Goal: Task Accomplishment & Management: Manage account settings

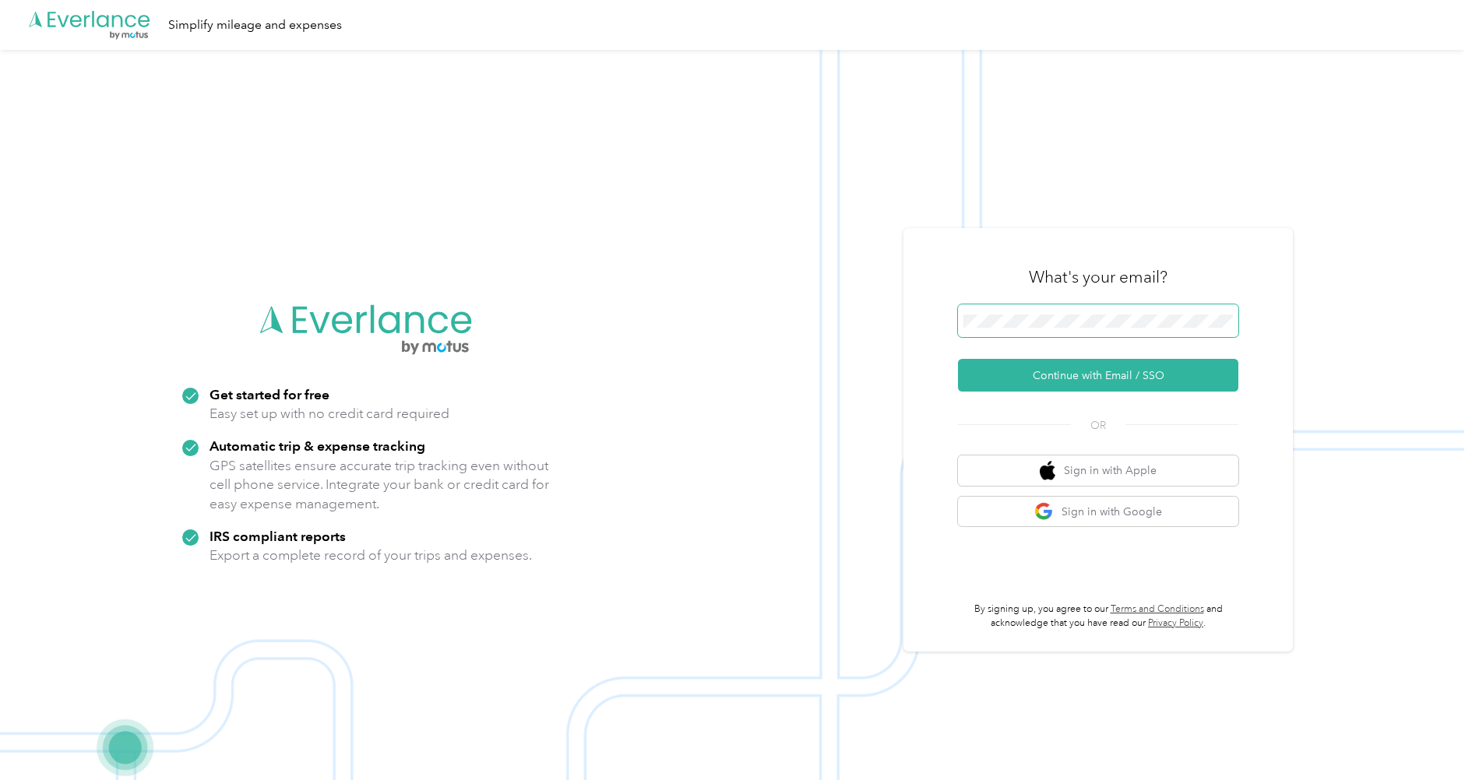
click at [1134, 311] on span at bounding box center [1098, 320] width 280 height 33
click at [1141, 376] on button "Continue with Email / SSO" at bounding box center [1098, 375] width 280 height 33
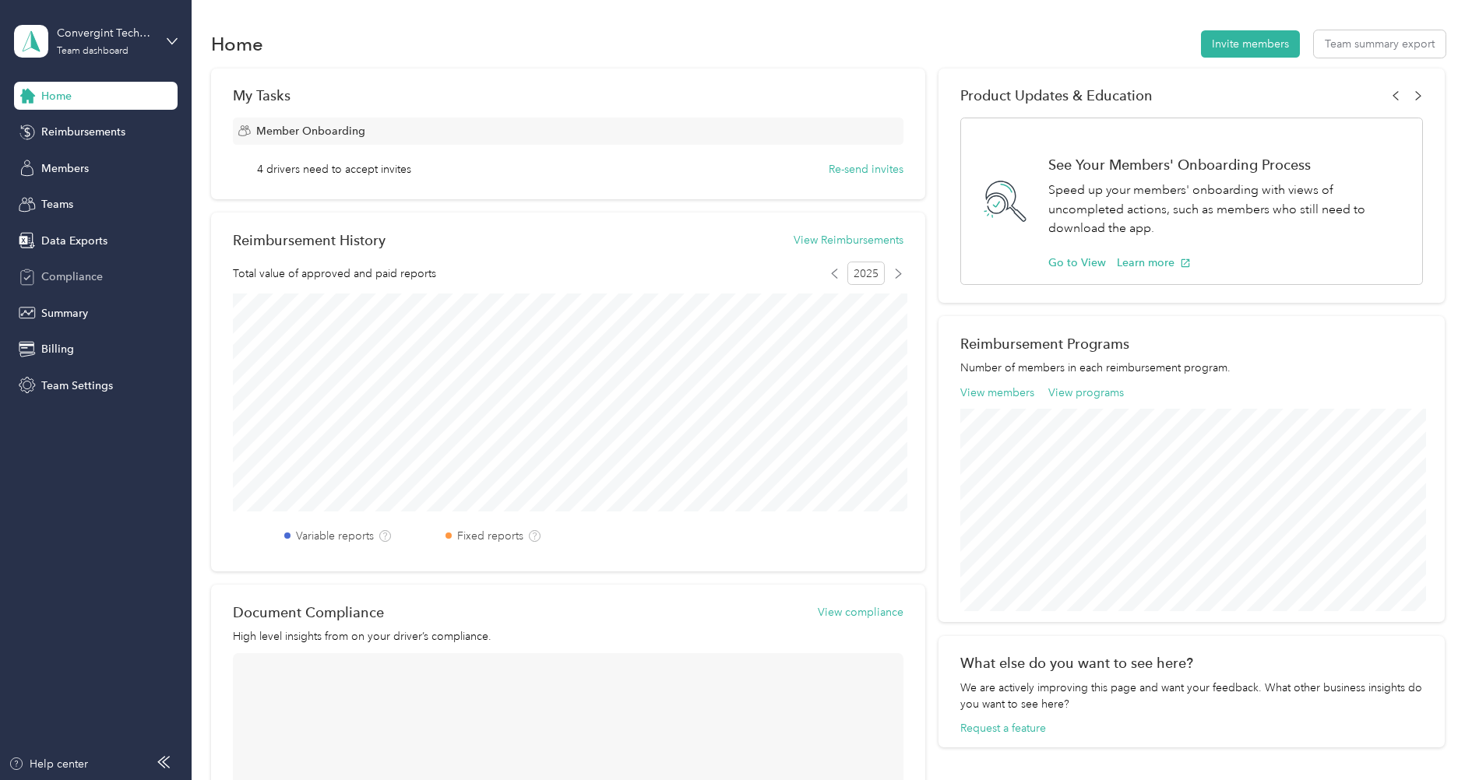
click at [78, 269] on span "Compliance" at bounding box center [72, 277] width 62 height 16
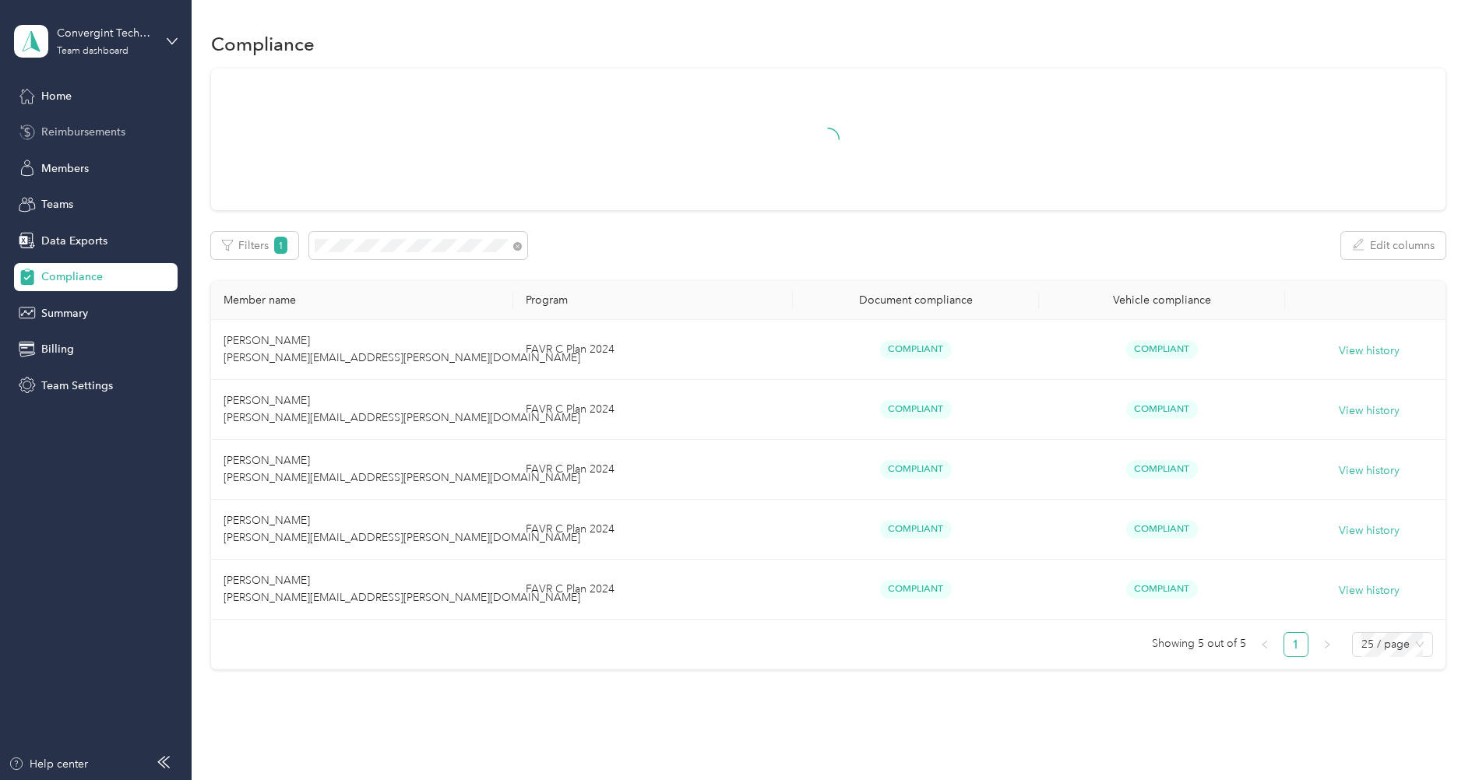
click at [105, 134] on span "Reimbursements" at bounding box center [83, 132] width 84 height 16
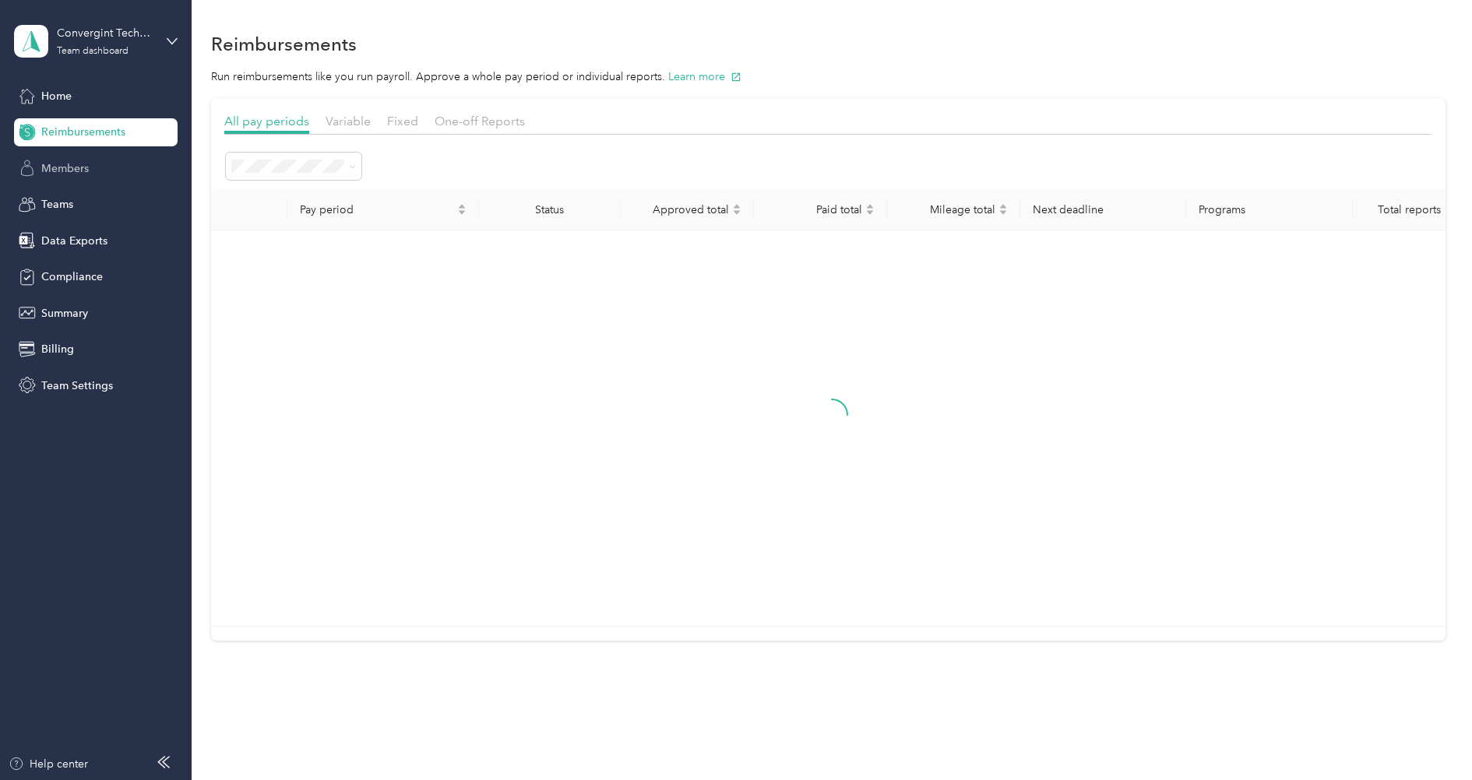
click at [89, 164] on span "Members" at bounding box center [64, 168] width 47 height 16
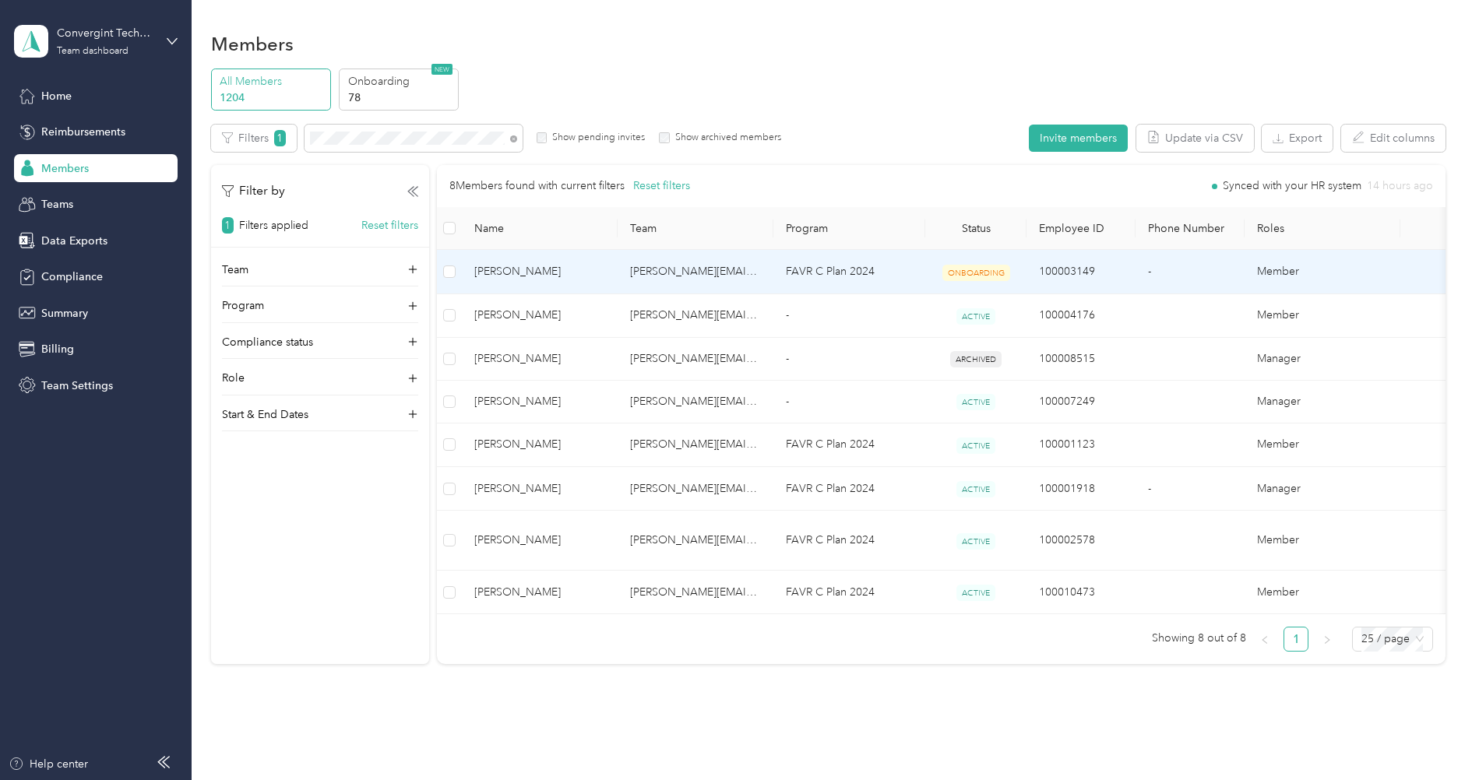
click at [564, 270] on span "[PERSON_NAME]" at bounding box center [539, 271] width 131 height 17
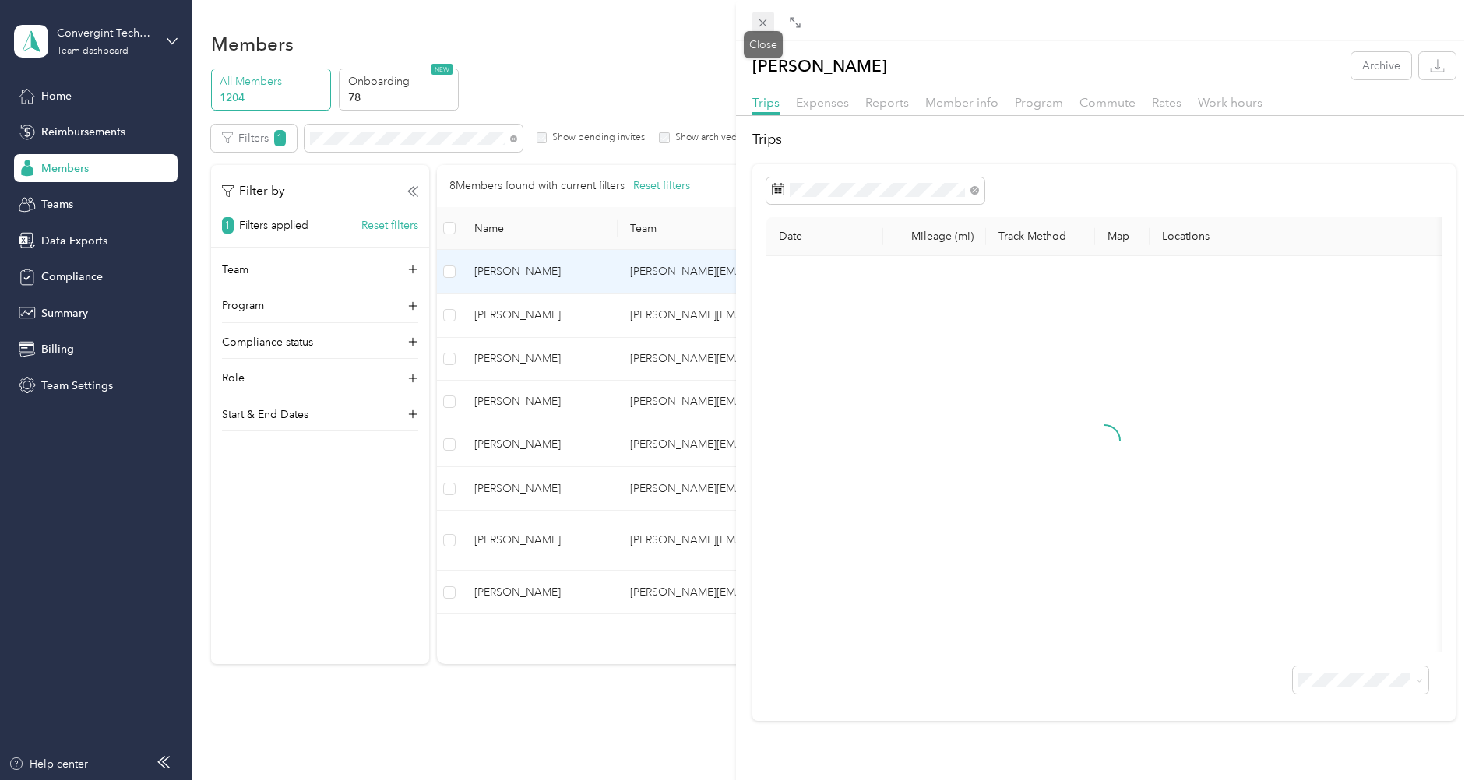
click at [766, 18] on icon at bounding box center [762, 22] width 13 height 13
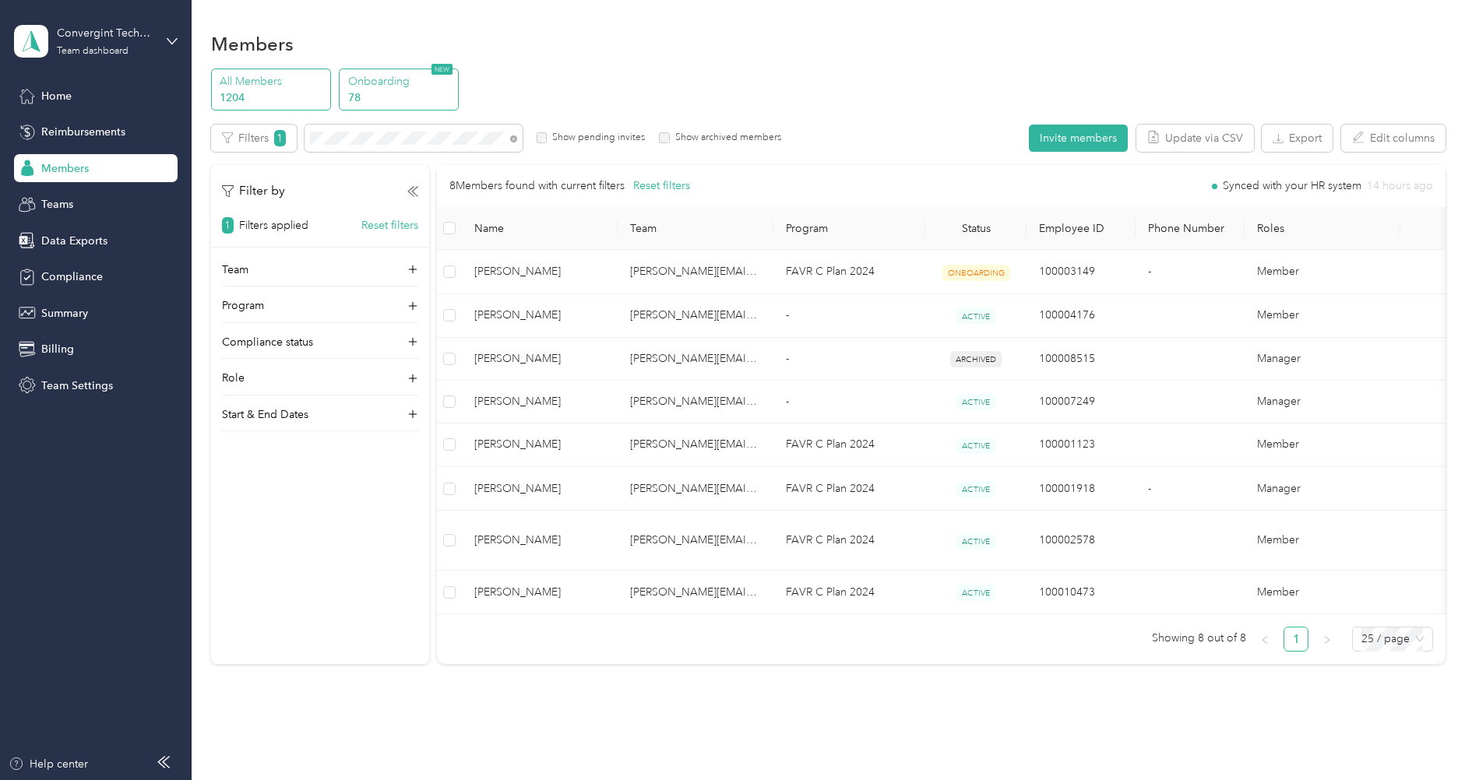
click at [406, 101] on p "78" at bounding box center [401, 98] width 106 height 16
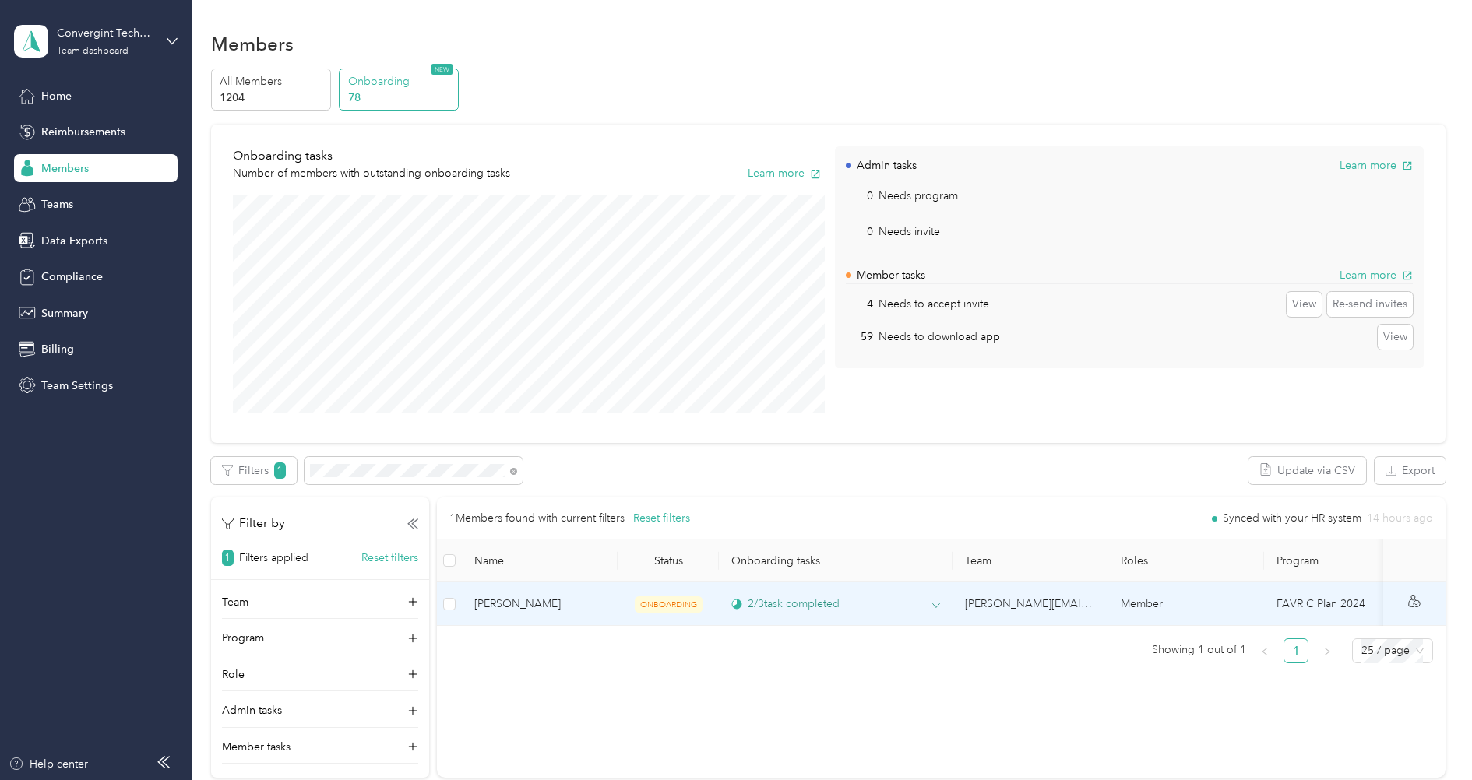
click at [937, 605] on icon at bounding box center [936, 606] width 8 height 8
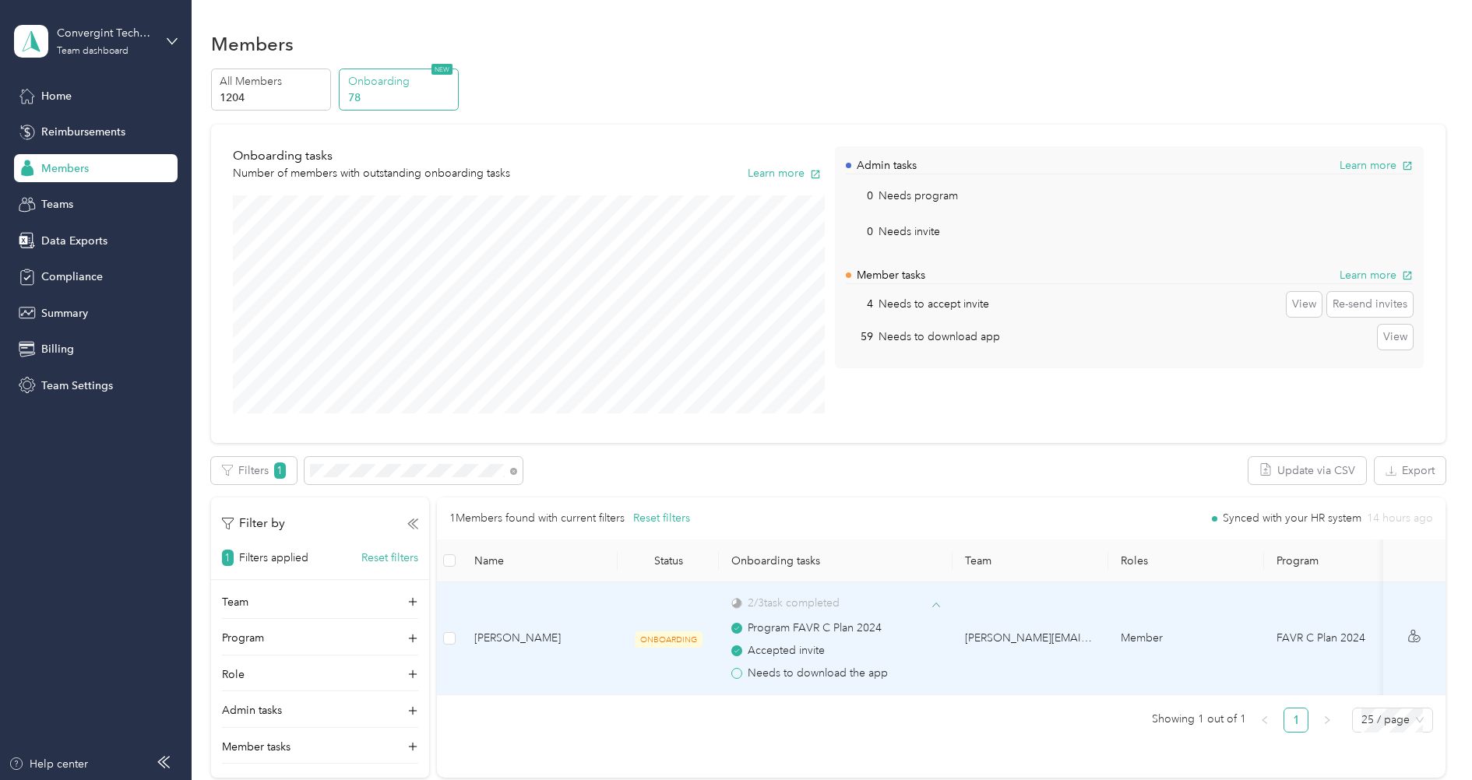
click at [937, 605] on icon at bounding box center [936, 605] width 8 height 8
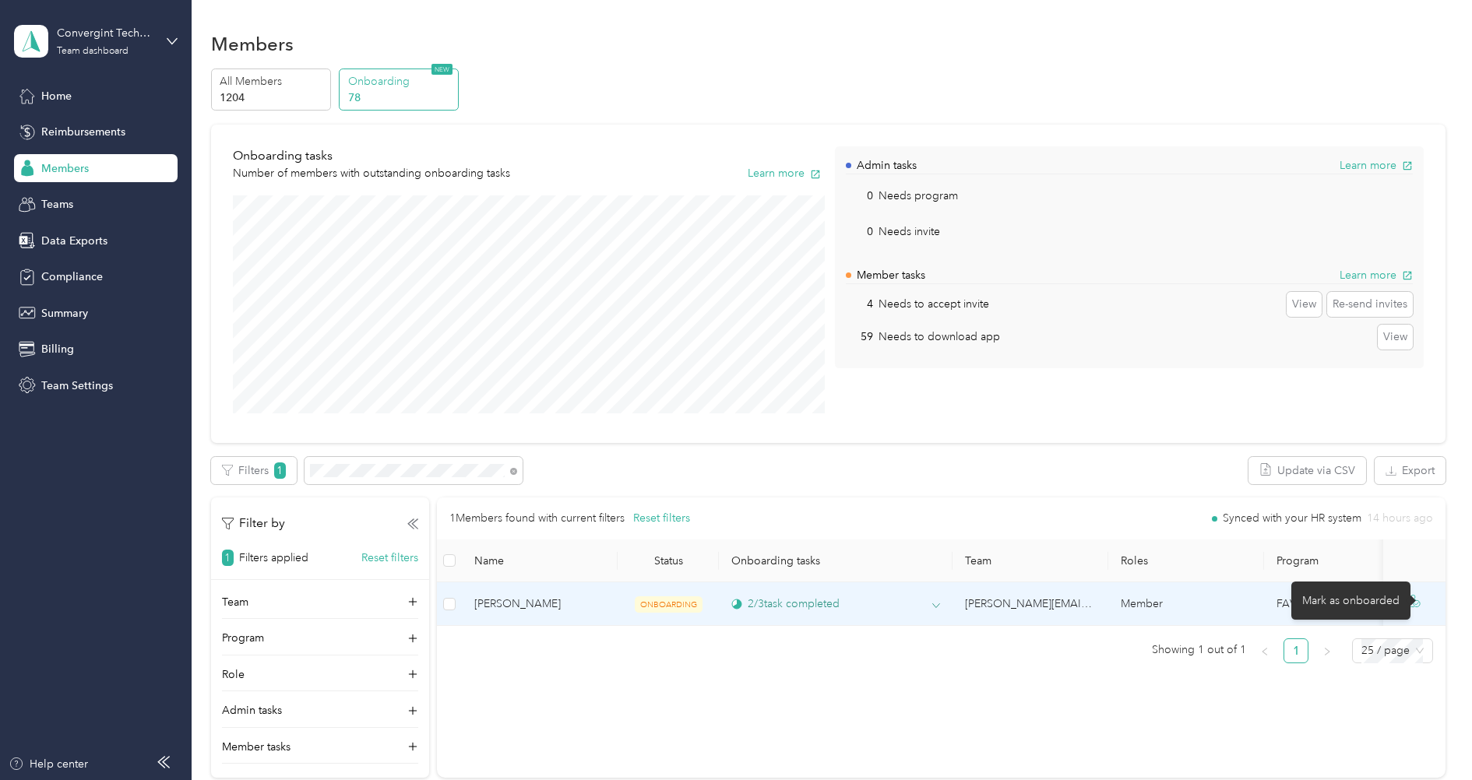
click at [1420, 606] on icon at bounding box center [1414, 601] width 12 height 12
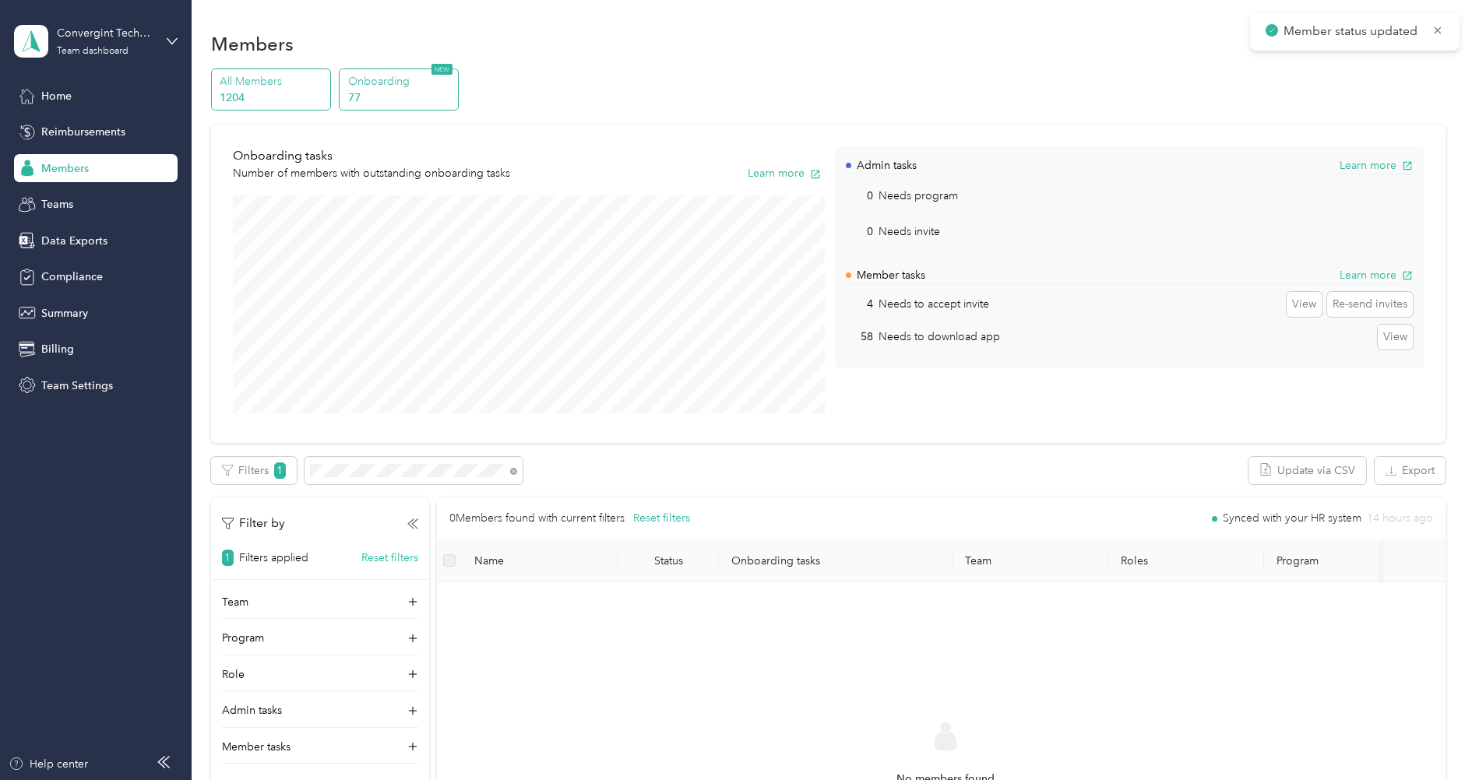
click at [290, 86] on p "All Members" at bounding box center [273, 81] width 106 height 16
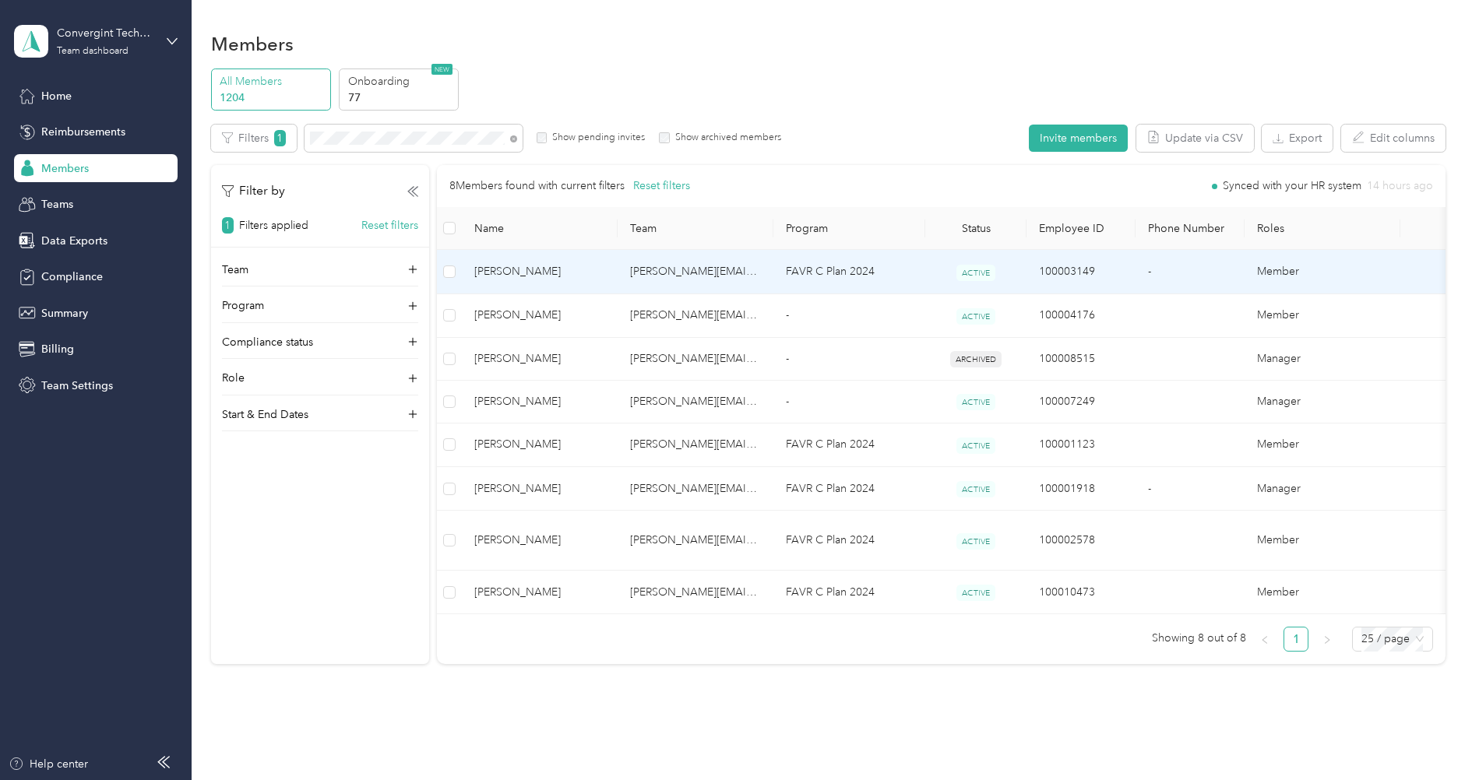
click at [526, 267] on span "[PERSON_NAME]" at bounding box center [539, 271] width 131 height 17
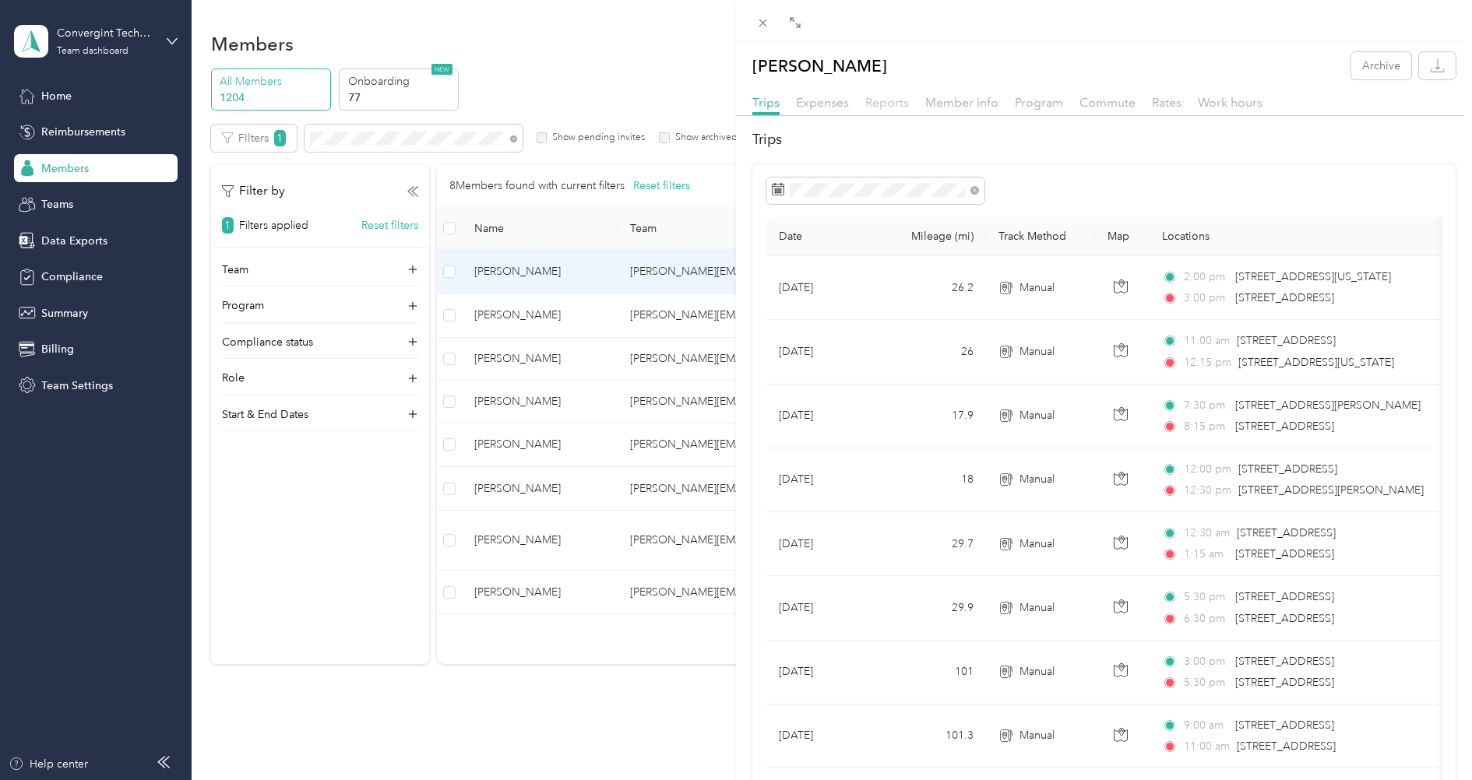
click at [891, 95] on span "Reports" at bounding box center [887, 102] width 44 height 15
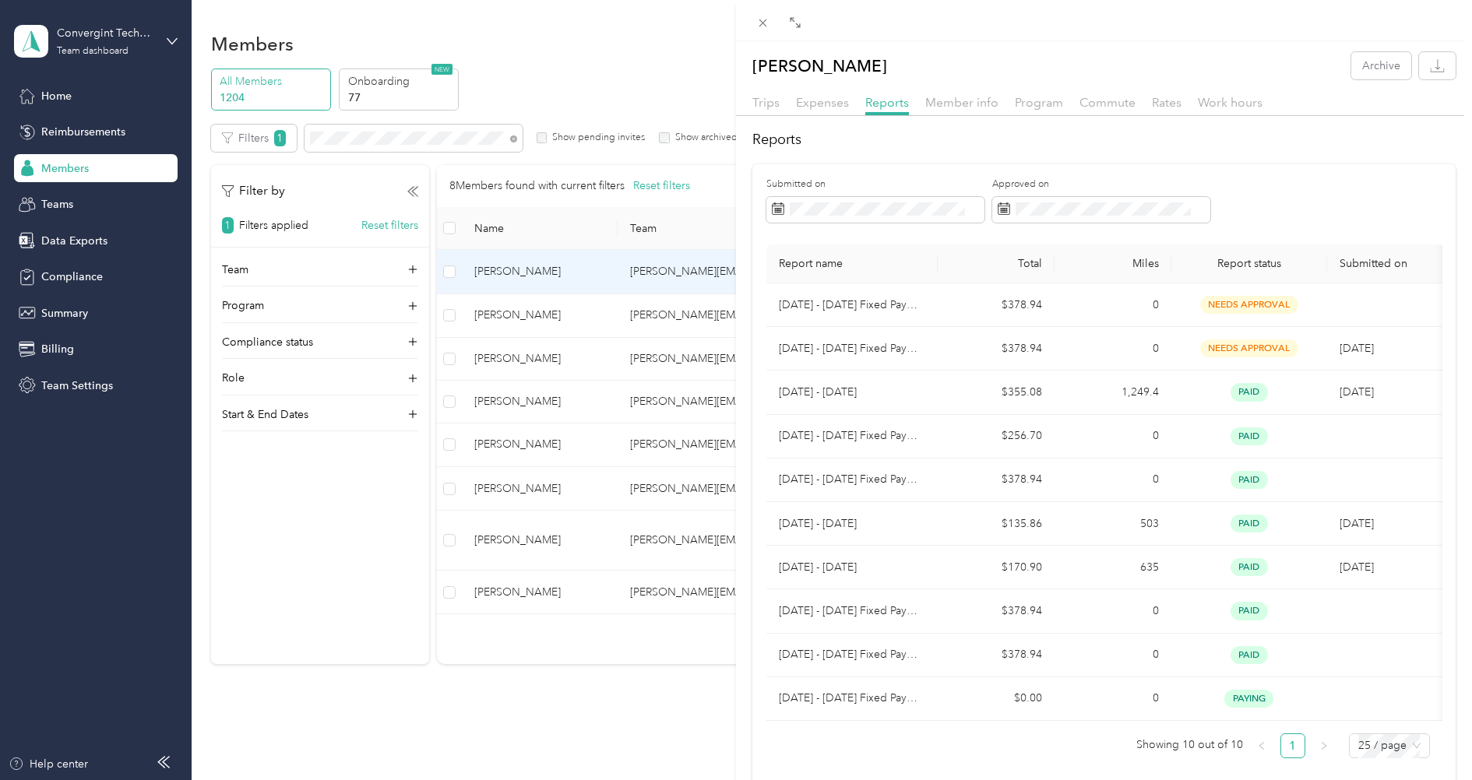
click at [65, 146] on div "[PERSON_NAME] Archive Trips Expenses Reports Member info Program Commute Rates …" at bounding box center [736, 390] width 1472 height 780
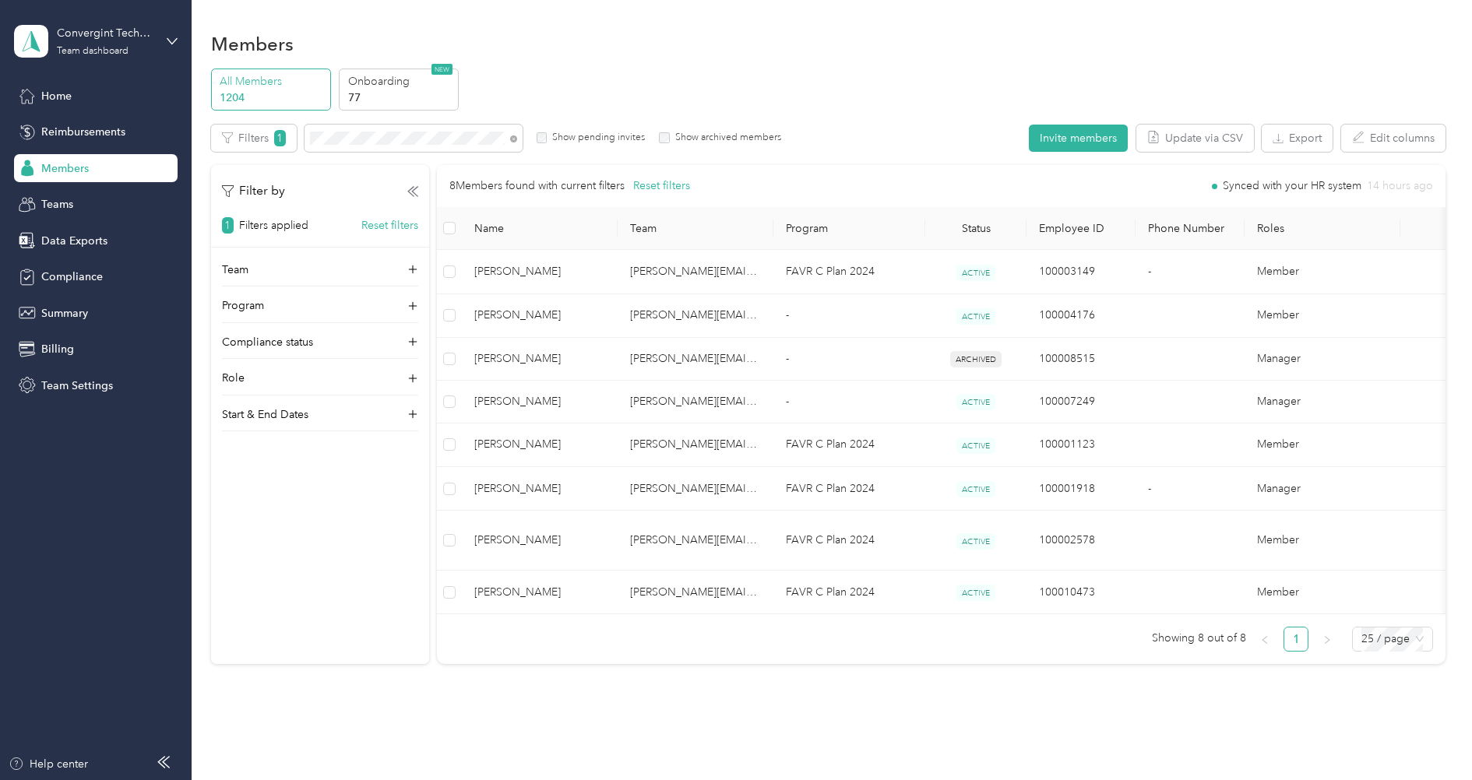
click at [86, 125] on div at bounding box center [736, 390] width 1472 height 780
click at [80, 134] on span "Reimbursements" at bounding box center [83, 132] width 84 height 16
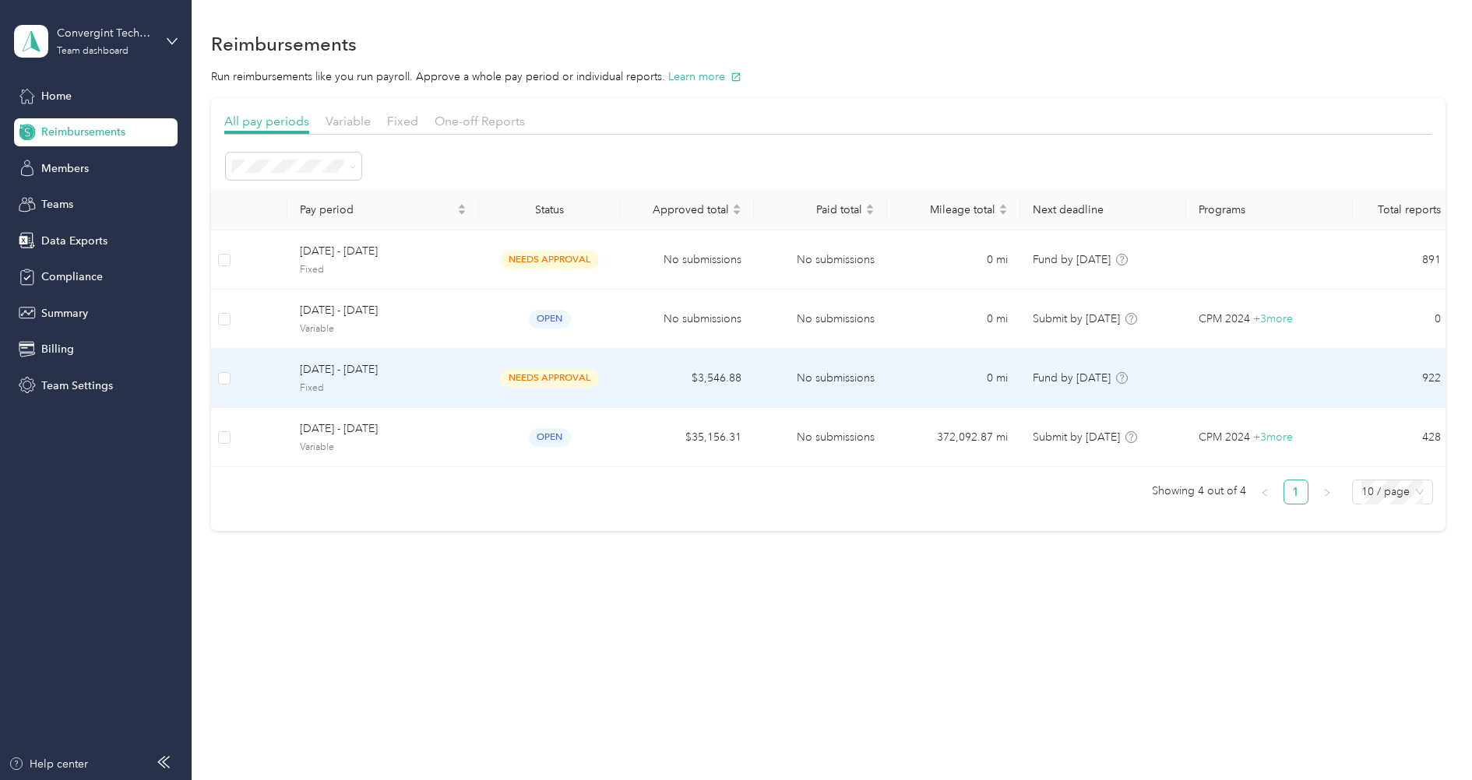
click at [417, 382] on span "Fixed" at bounding box center [383, 389] width 167 height 14
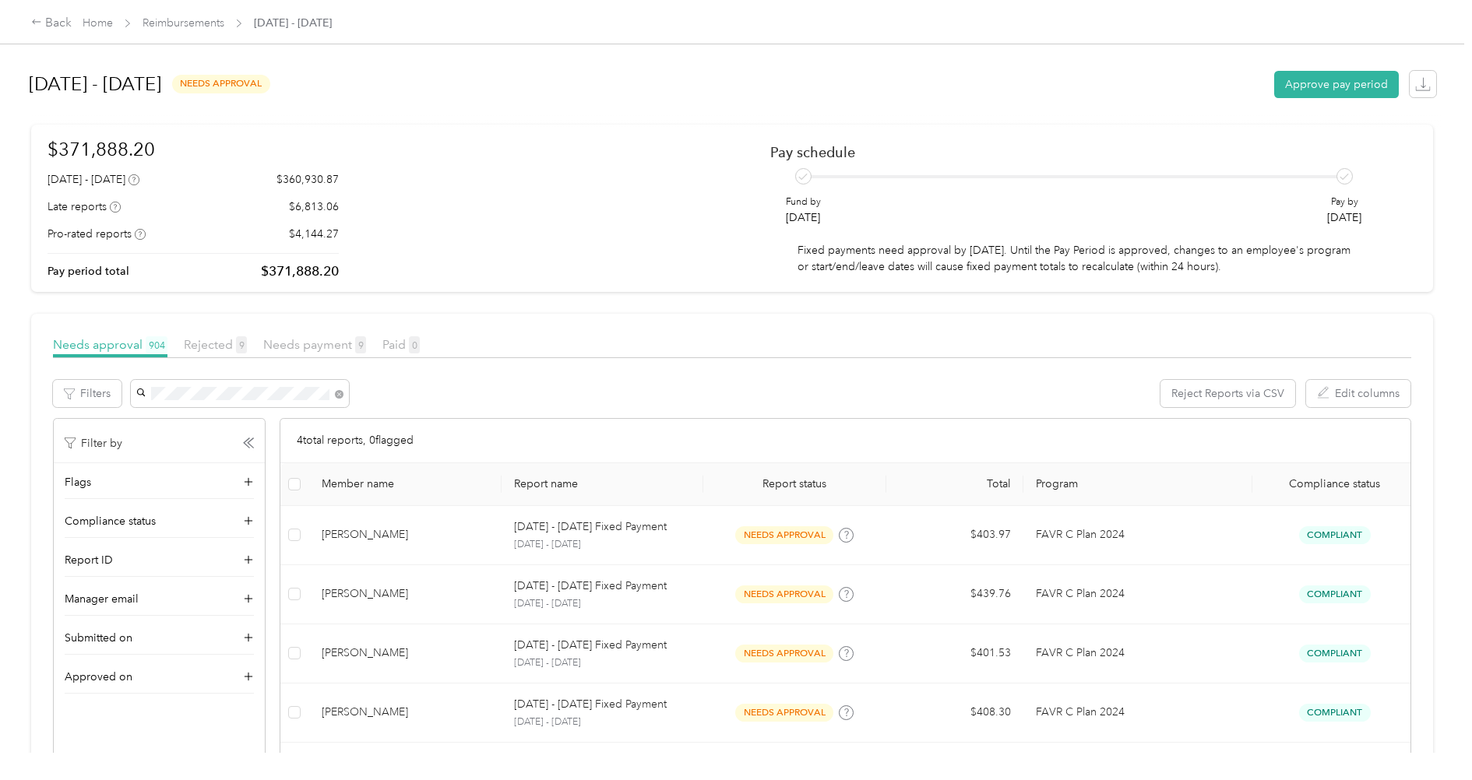
click at [276, 417] on div "[PERSON_NAME]" at bounding box center [239, 421] width 196 height 16
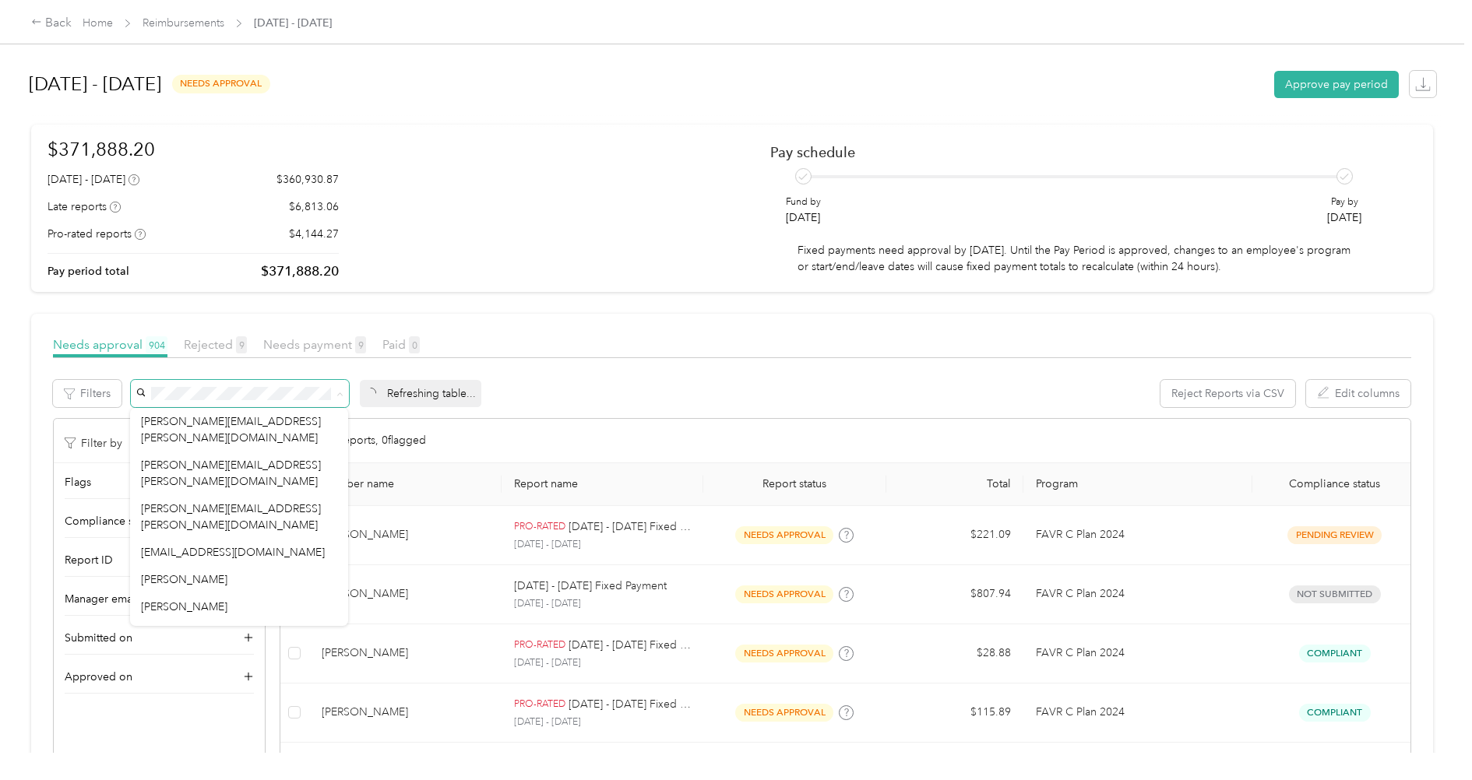
click at [616, 413] on div "Refreshing table... Reject Reports via CSV Edit columns" at bounding box center [771, 399] width 1282 height 38
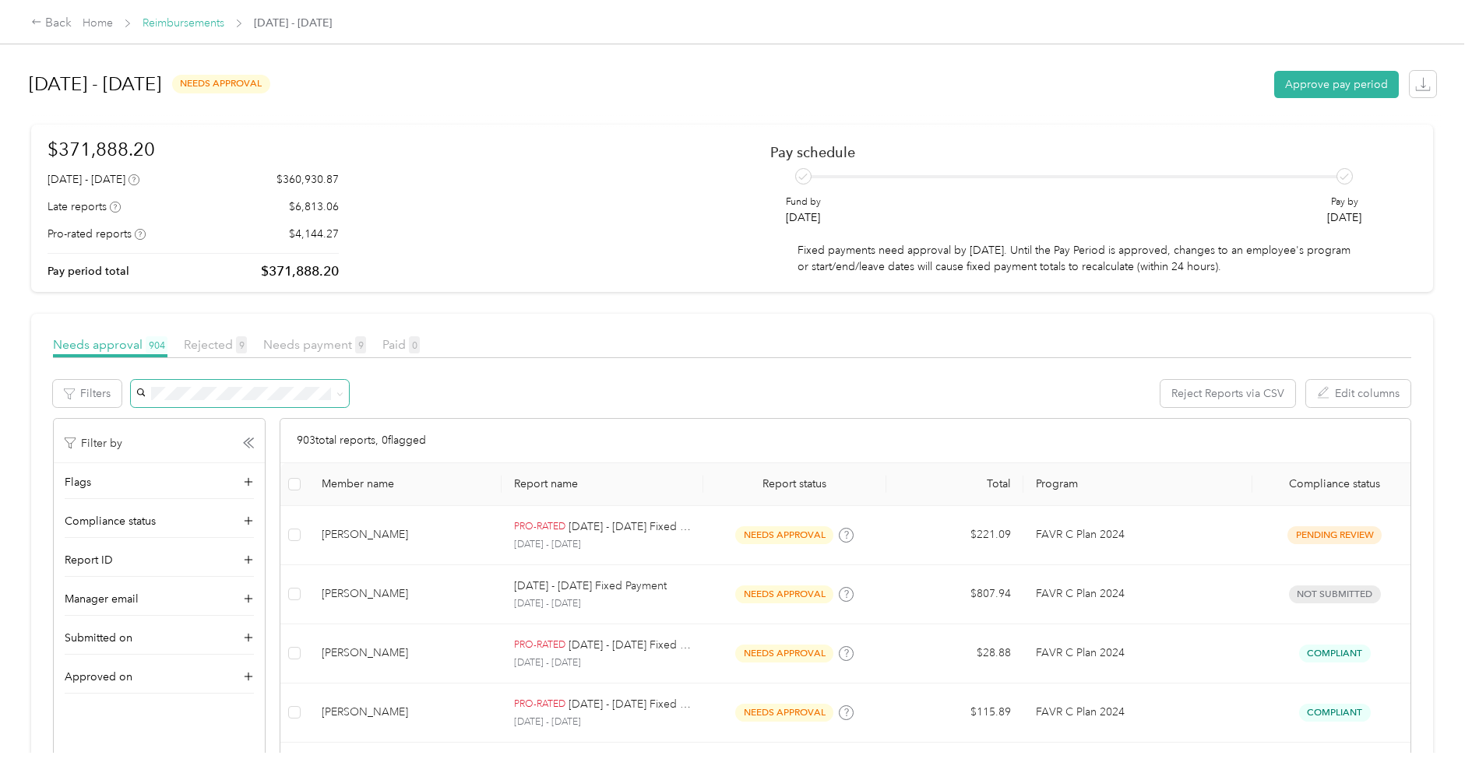
click at [182, 28] on link "Reimbursements" at bounding box center [183, 22] width 82 height 13
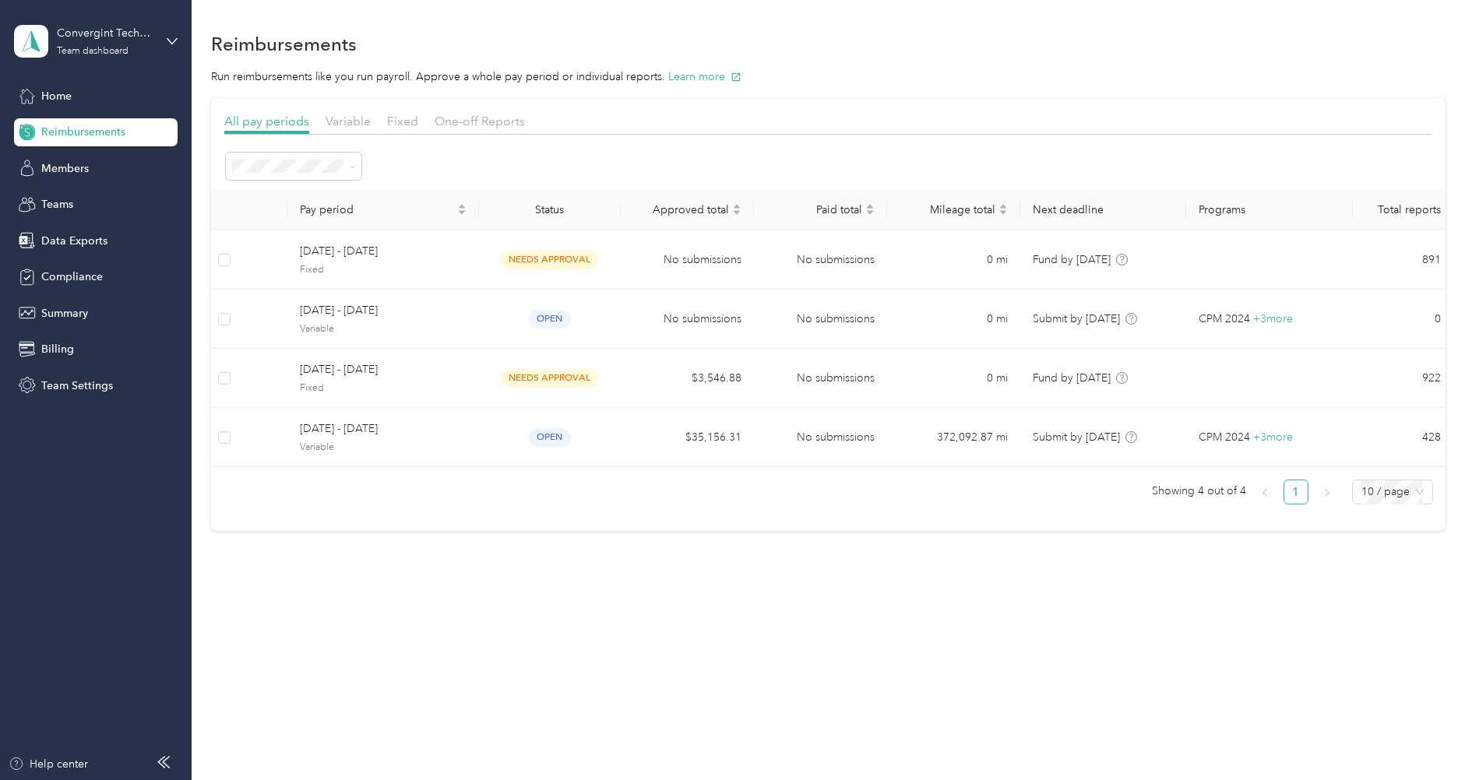
click at [81, 183] on div "Home Reimbursements Members Teams Data Exports Compliance Summary Billing Team …" at bounding box center [96, 241] width 164 height 318
click at [81, 181] on div "Members" at bounding box center [96, 168] width 164 height 28
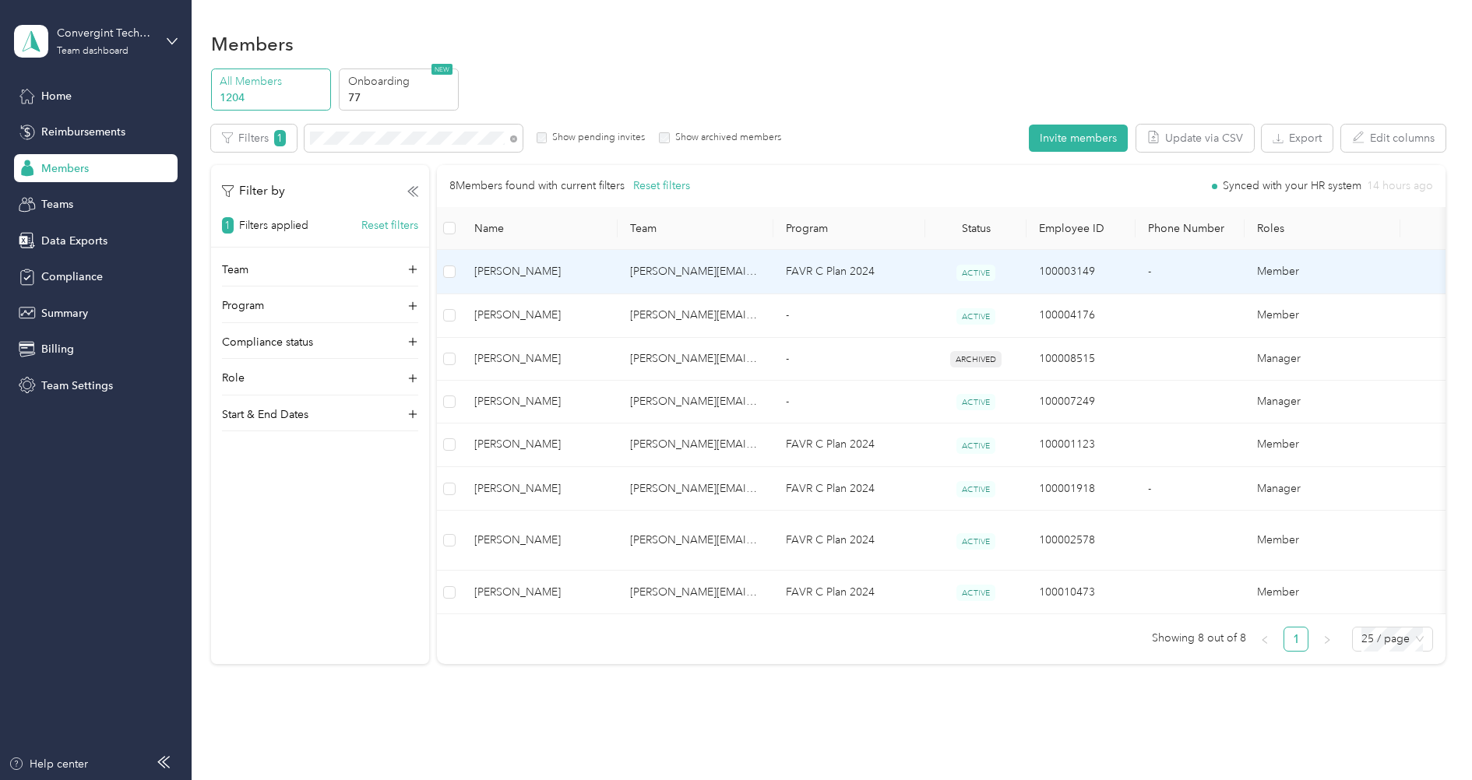
click at [531, 273] on span "[PERSON_NAME]" at bounding box center [539, 271] width 131 height 17
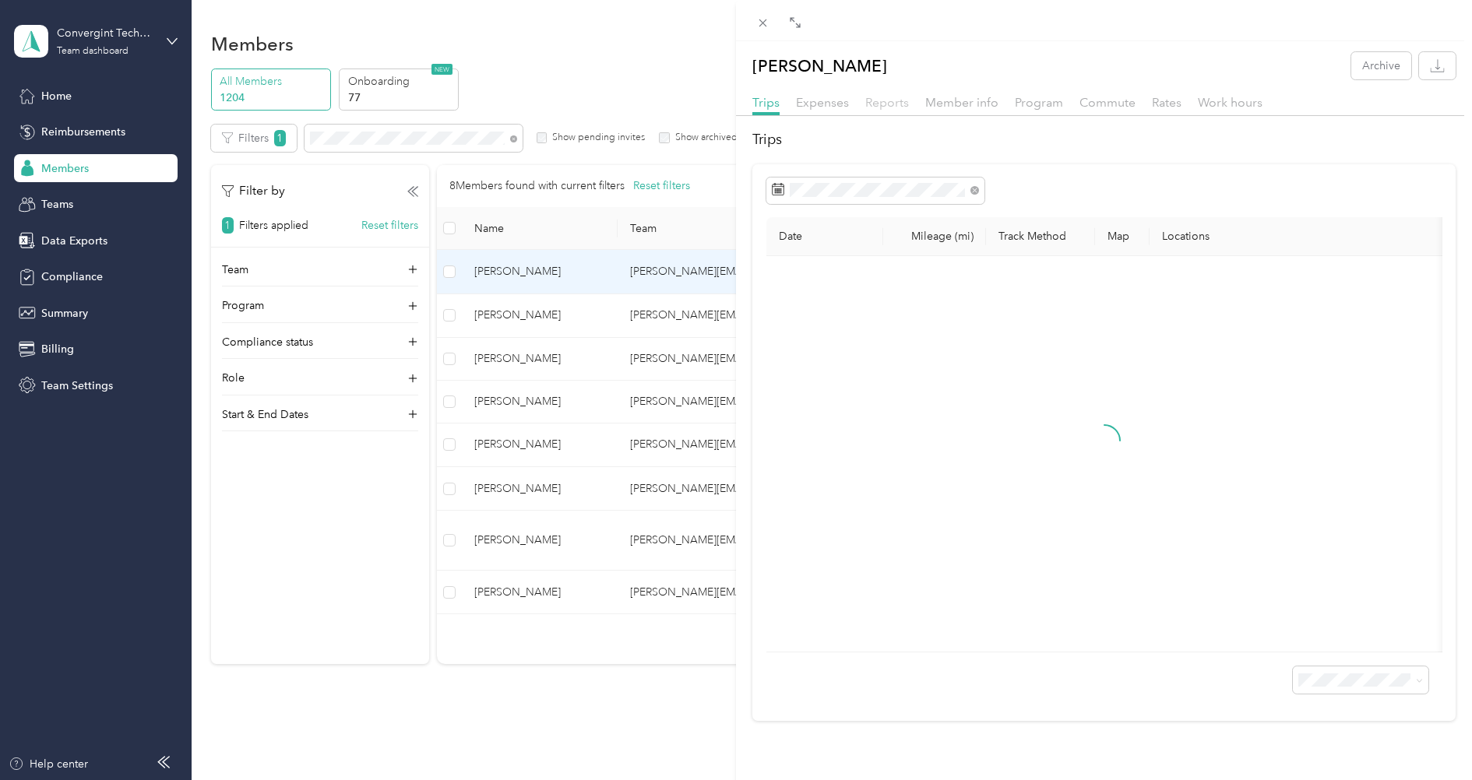
click at [897, 107] on span "Reports" at bounding box center [887, 102] width 44 height 15
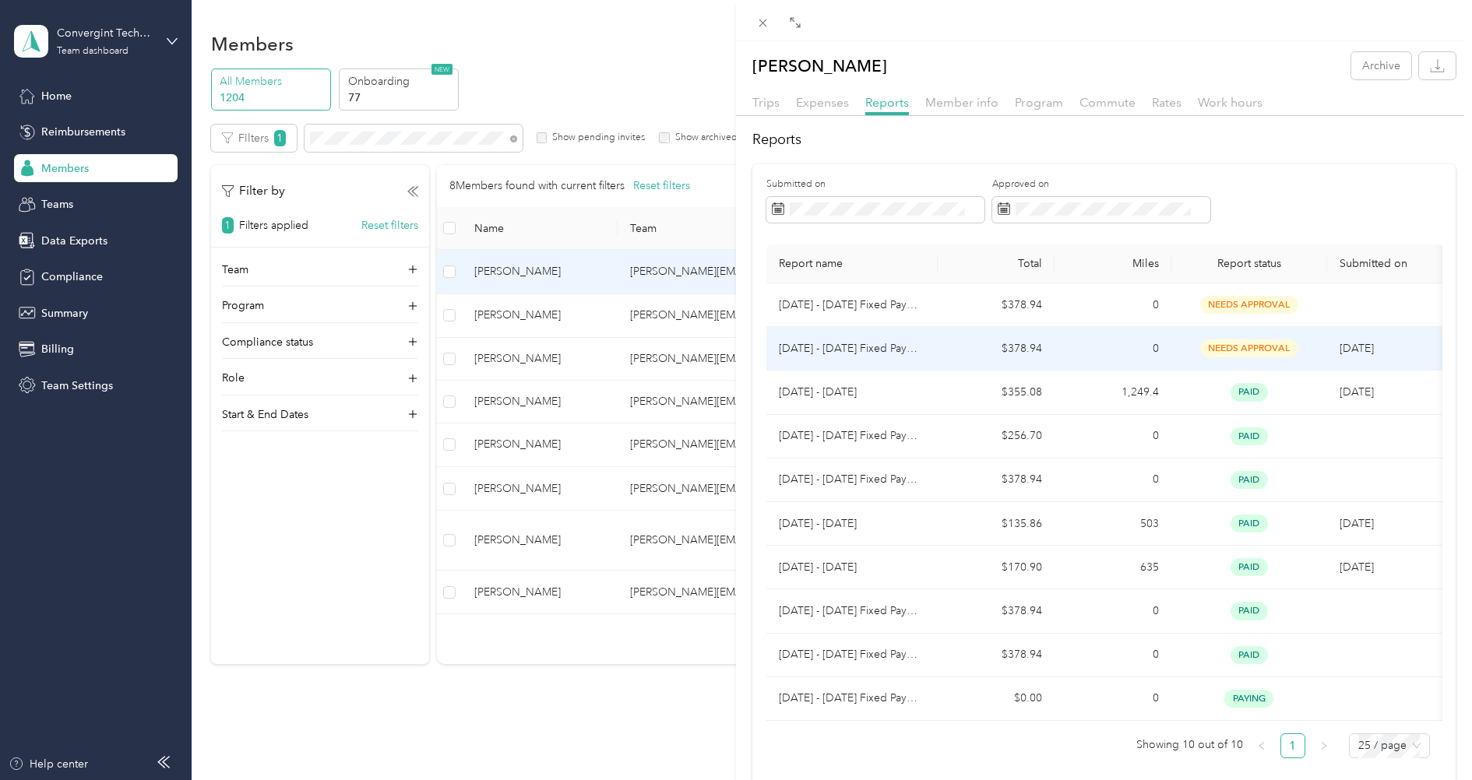
click at [896, 341] on p "[DATE] - [DATE] Fixed Payment" at bounding box center [852, 348] width 146 height 17
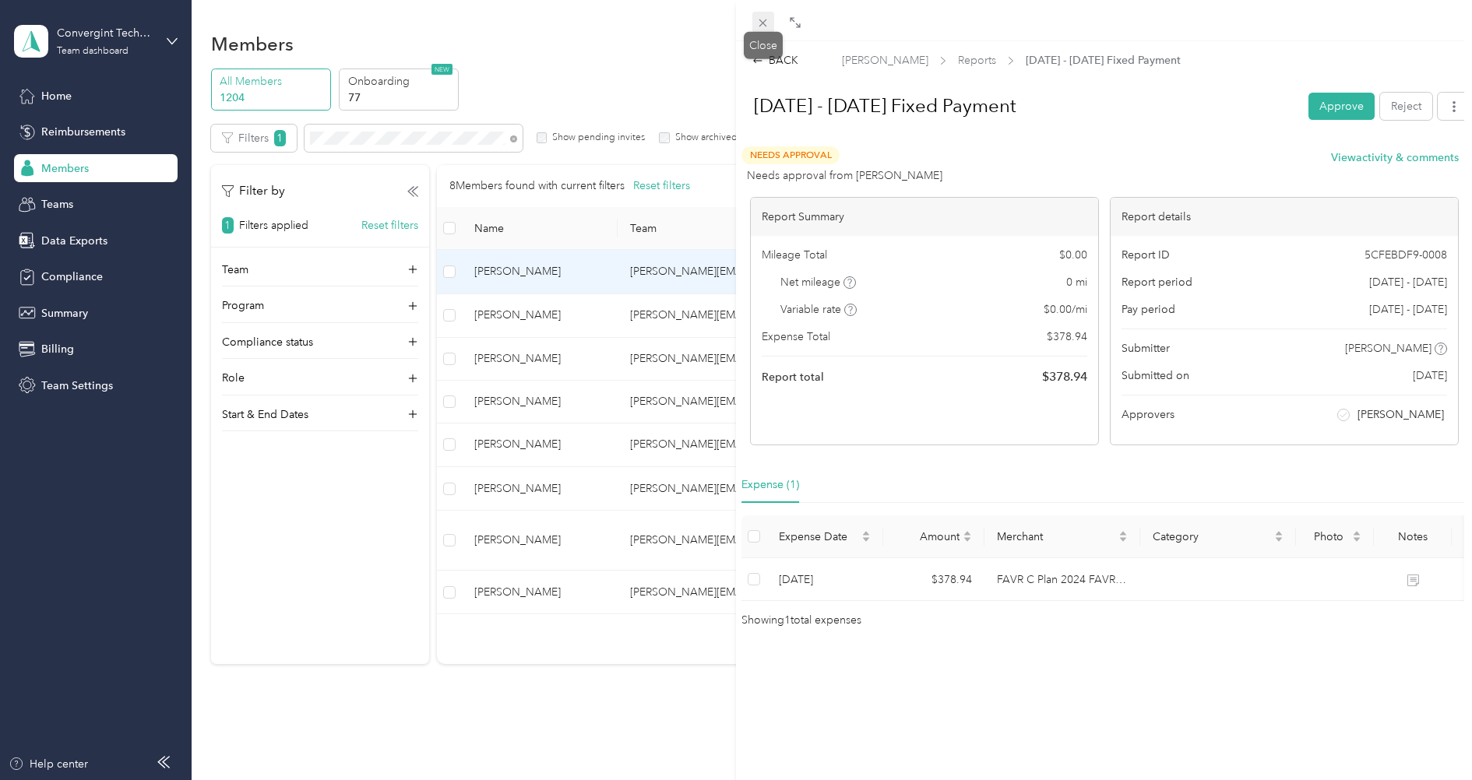
click at [768, 24] on icon at bounding box center [762, 22] width 13 height 13
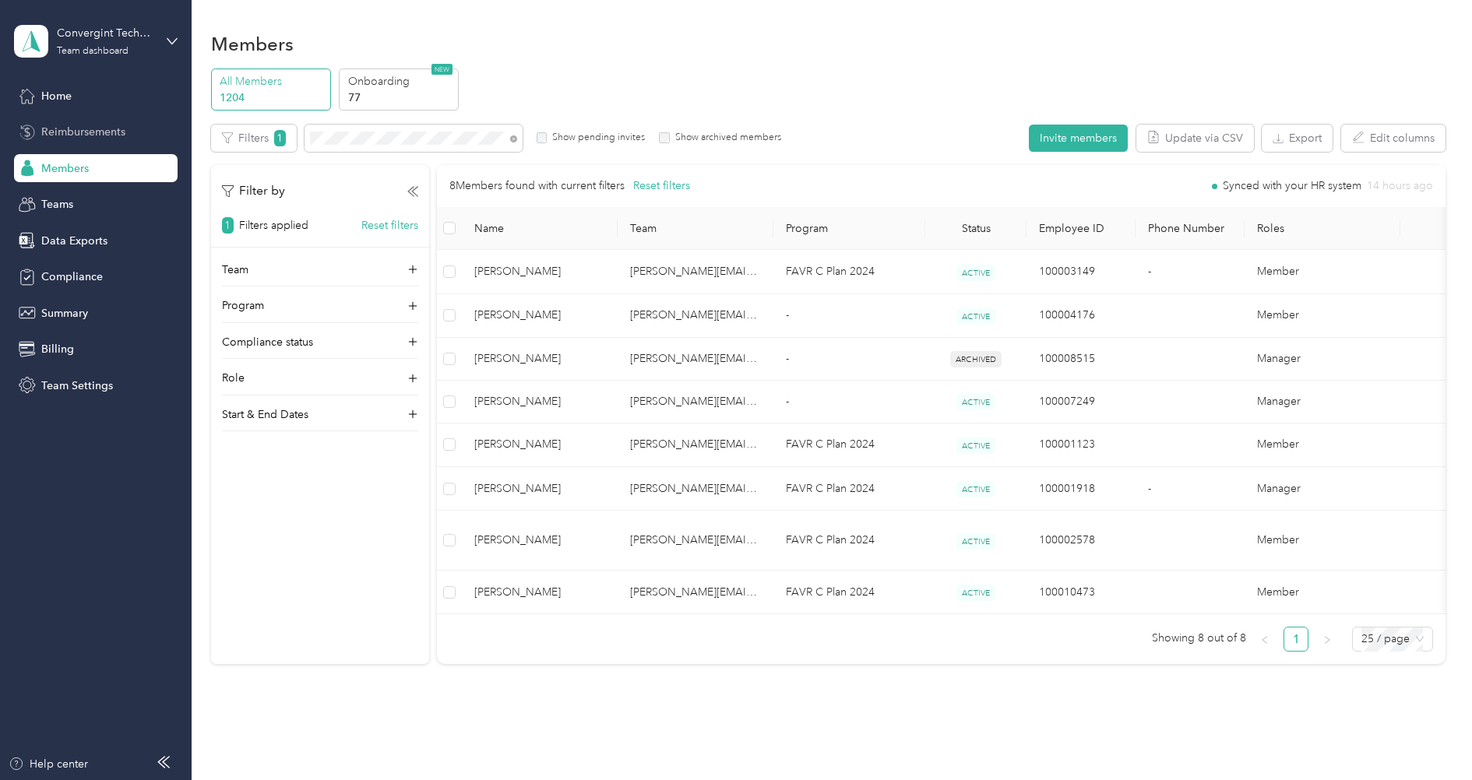
click at [132, 135] on div "Reimbursements" at bounding box center [96, 132] width 164 height 28
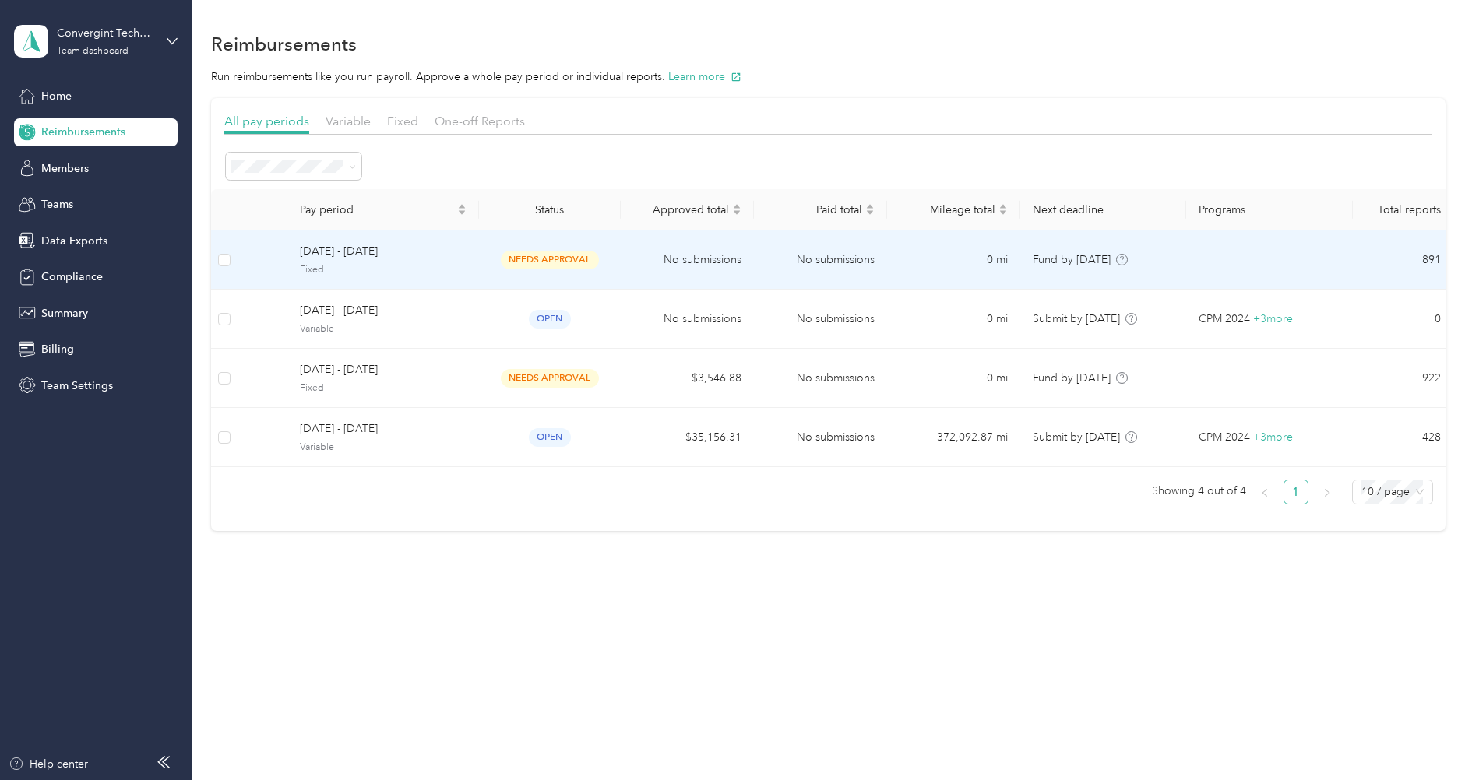
click at [352, 261] on div "[DATE] - [DATE] Fixed" at bounding box center [383, 259] width 167 height 33
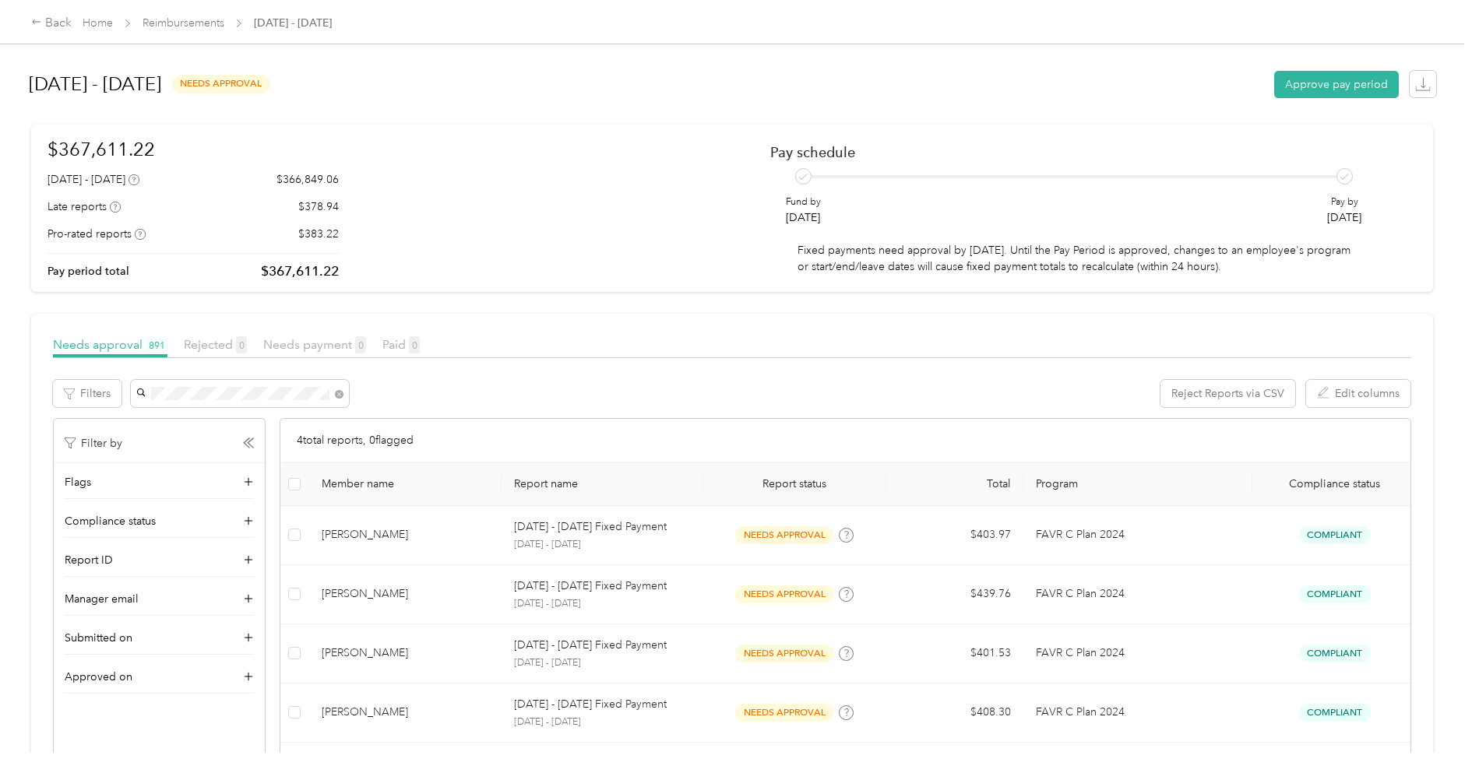
click at [266, 424] on div "[PERSON_NAME]" at bounding box center [239, 421] width 196 height 16
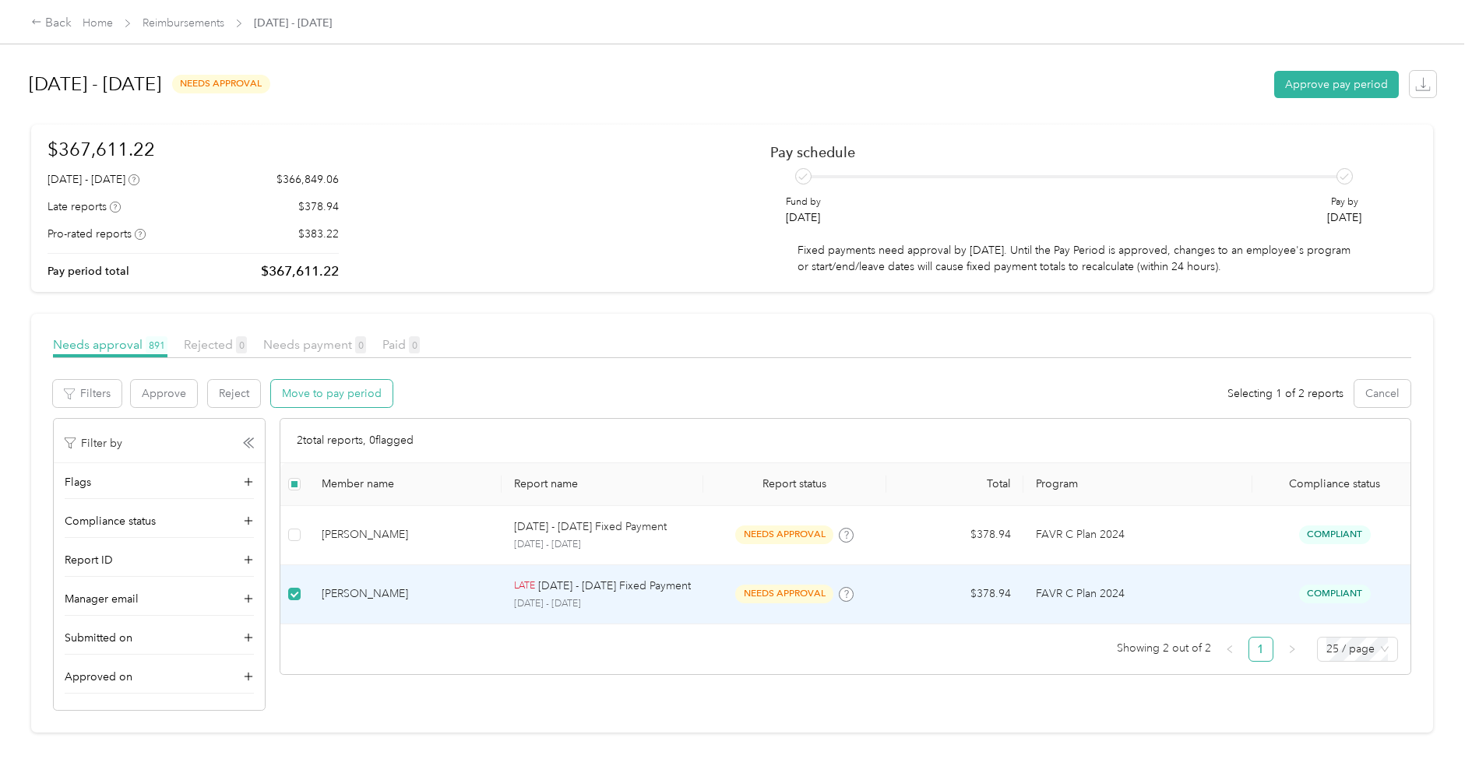
click at [292, 395] on button "Move to pay period" at bounding box center [331, 393] width 121 height 27
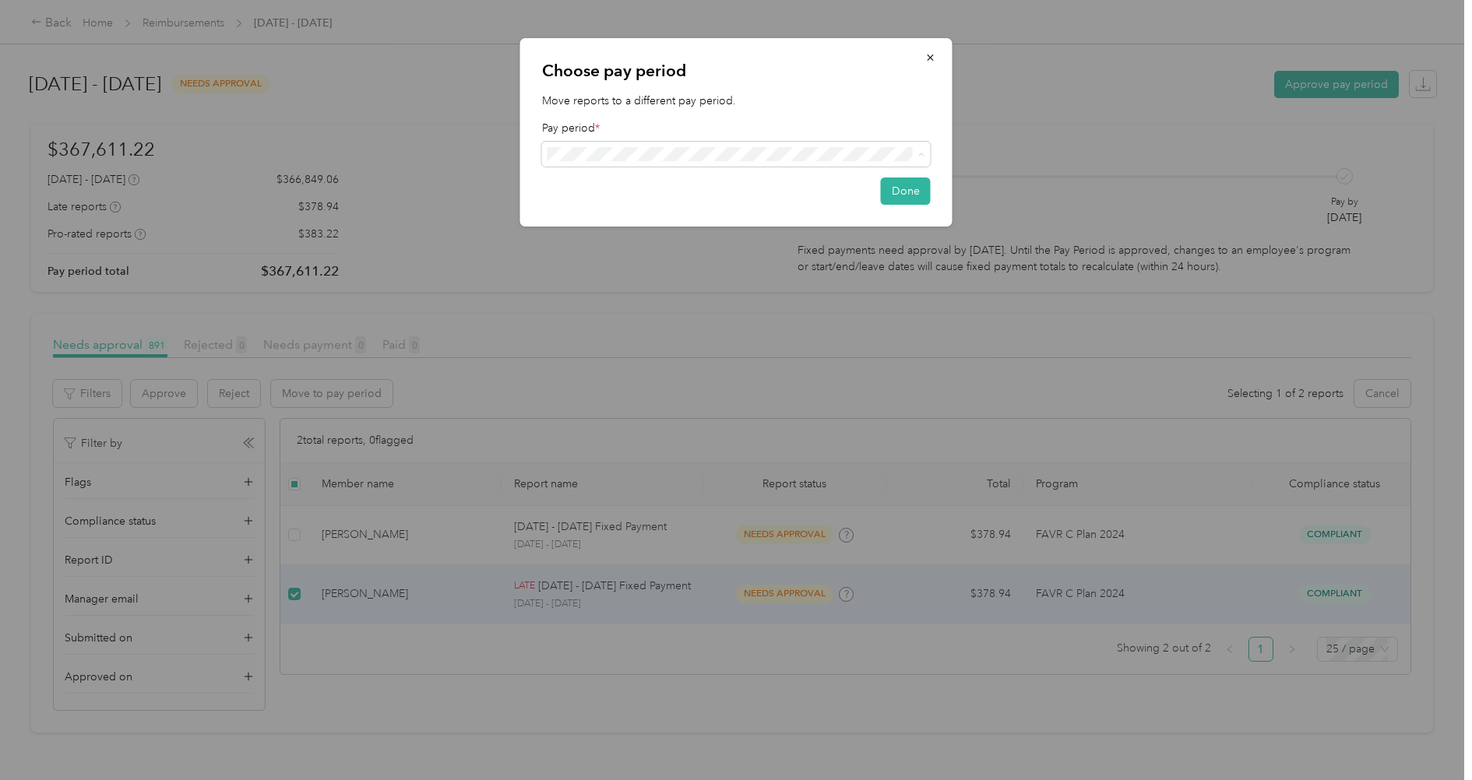
click at [709, 265] on div "[DATE] - [DATE] ( fixed ) needs approval" at bounding box center [735, 269] width 367 height 18
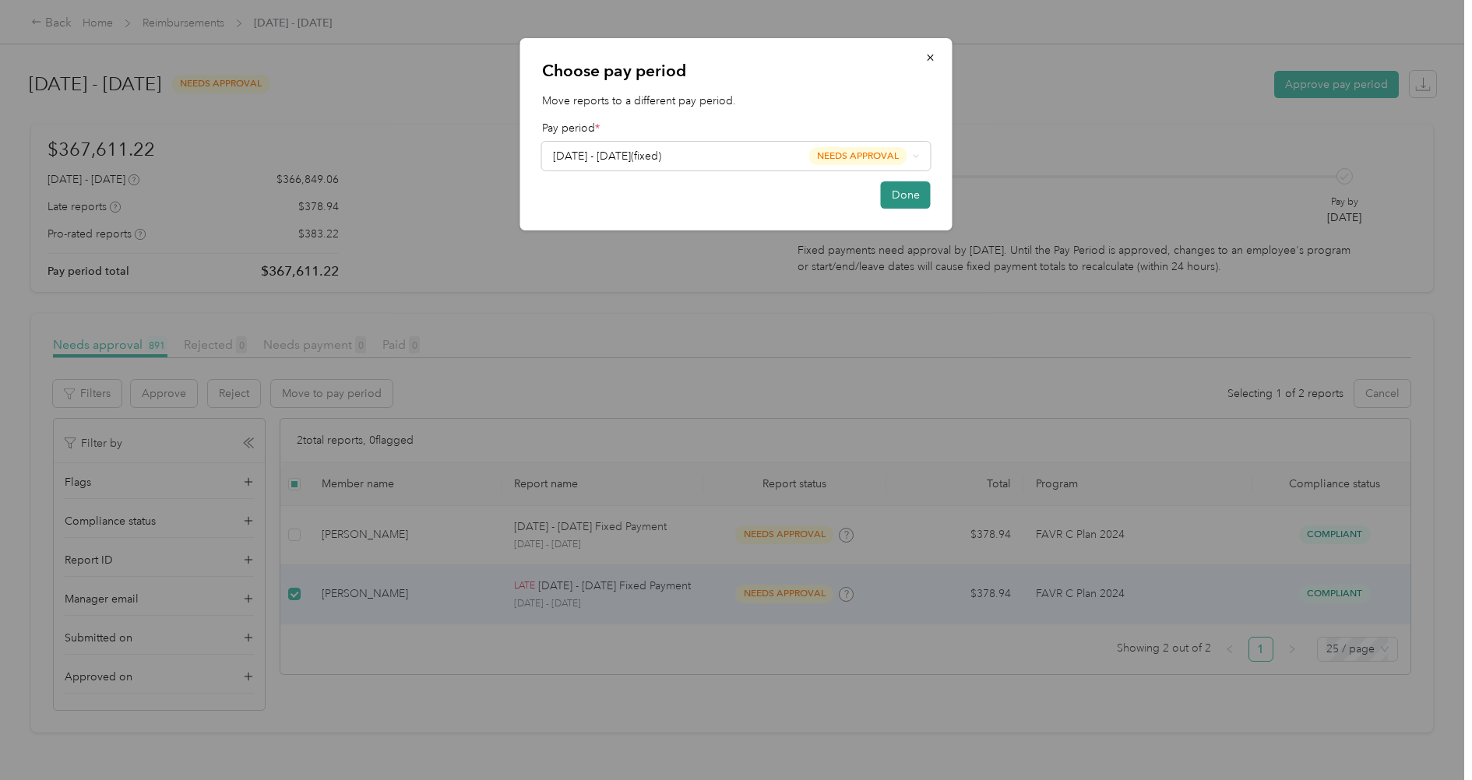
click at [909, 199] on button "Done" at bounding box center [906, 194] width 50 height 27
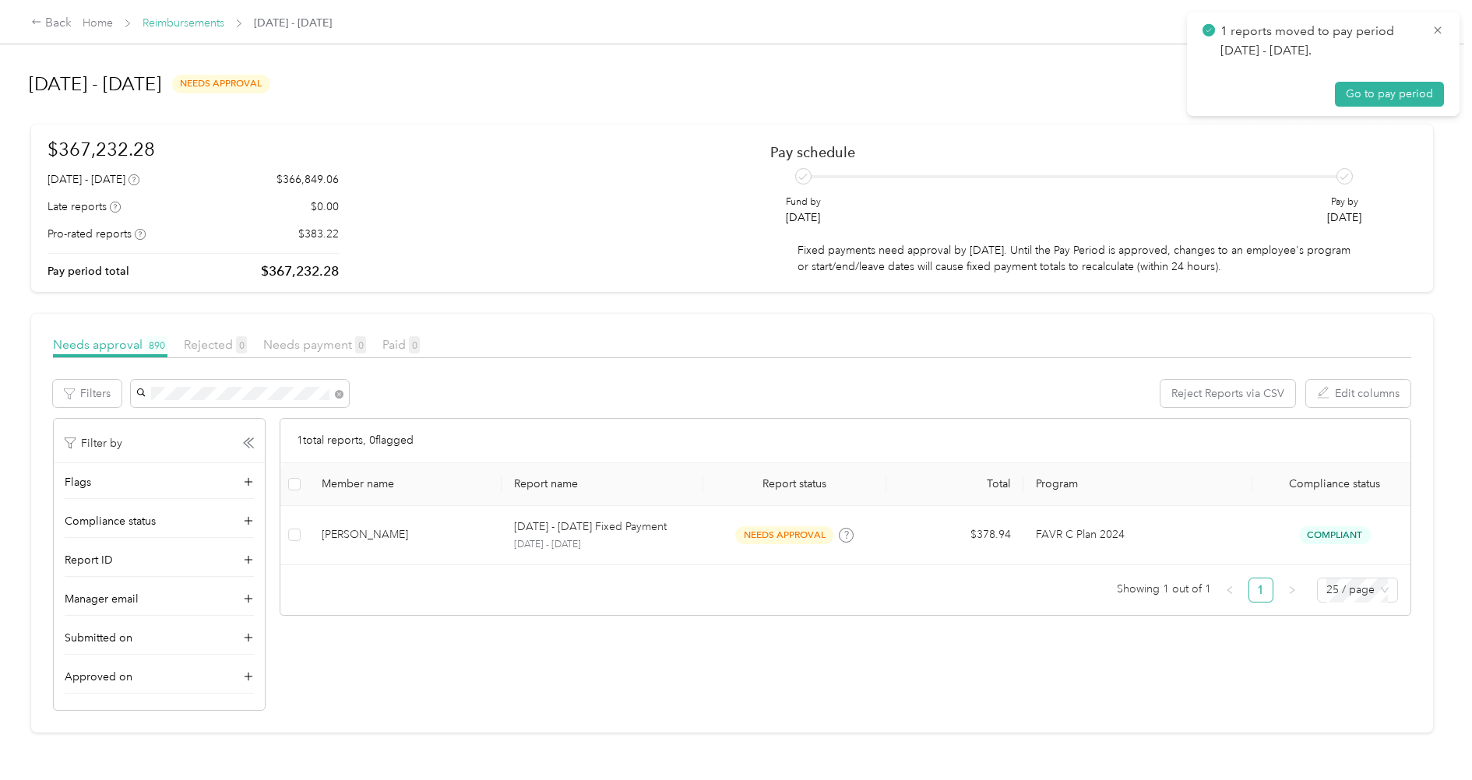
click at [171, 24] on link "Reimbursements" at bounding box center [183, 22] width 82 height 13
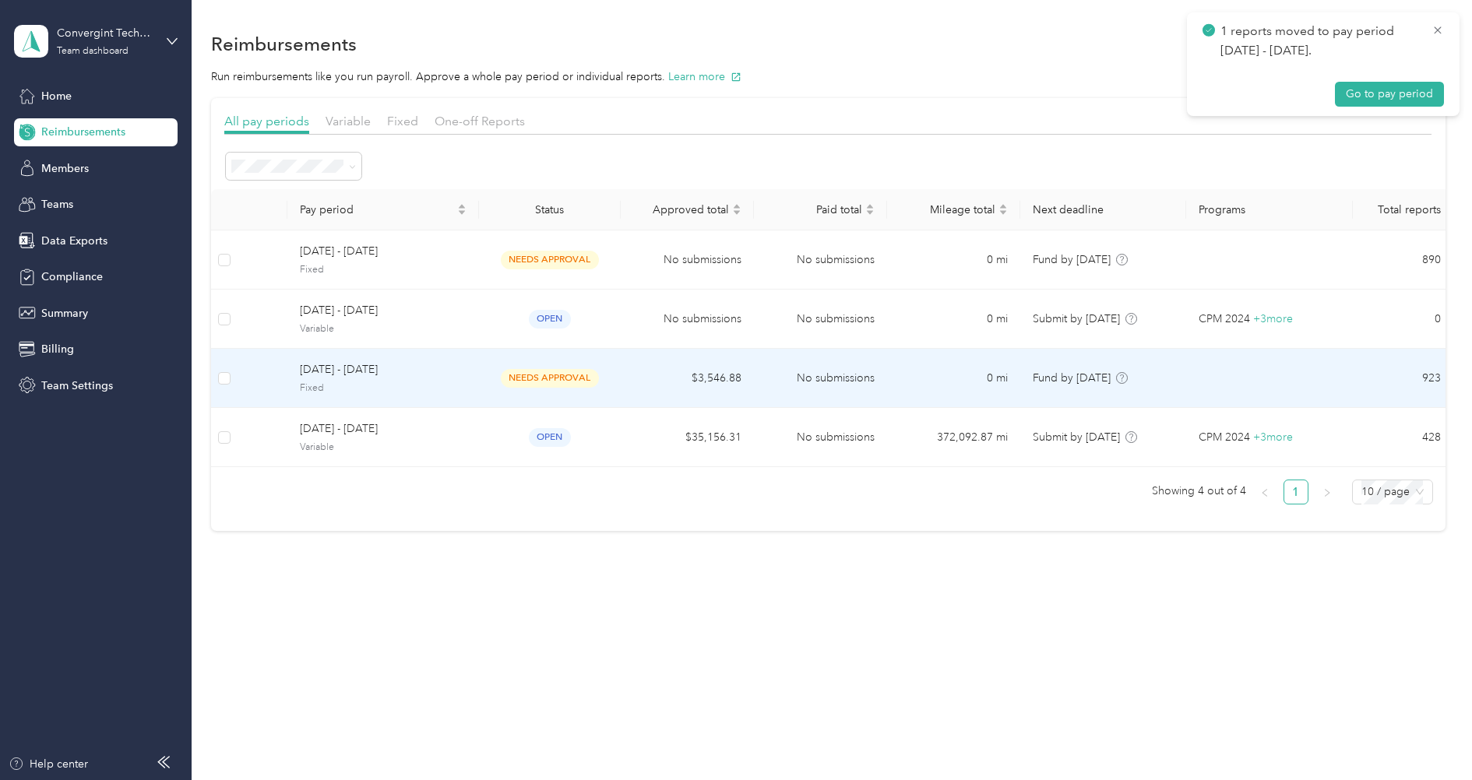
click at [420, 382] on span "Fixed" at bounding box center [383, 389] width 167 height 14
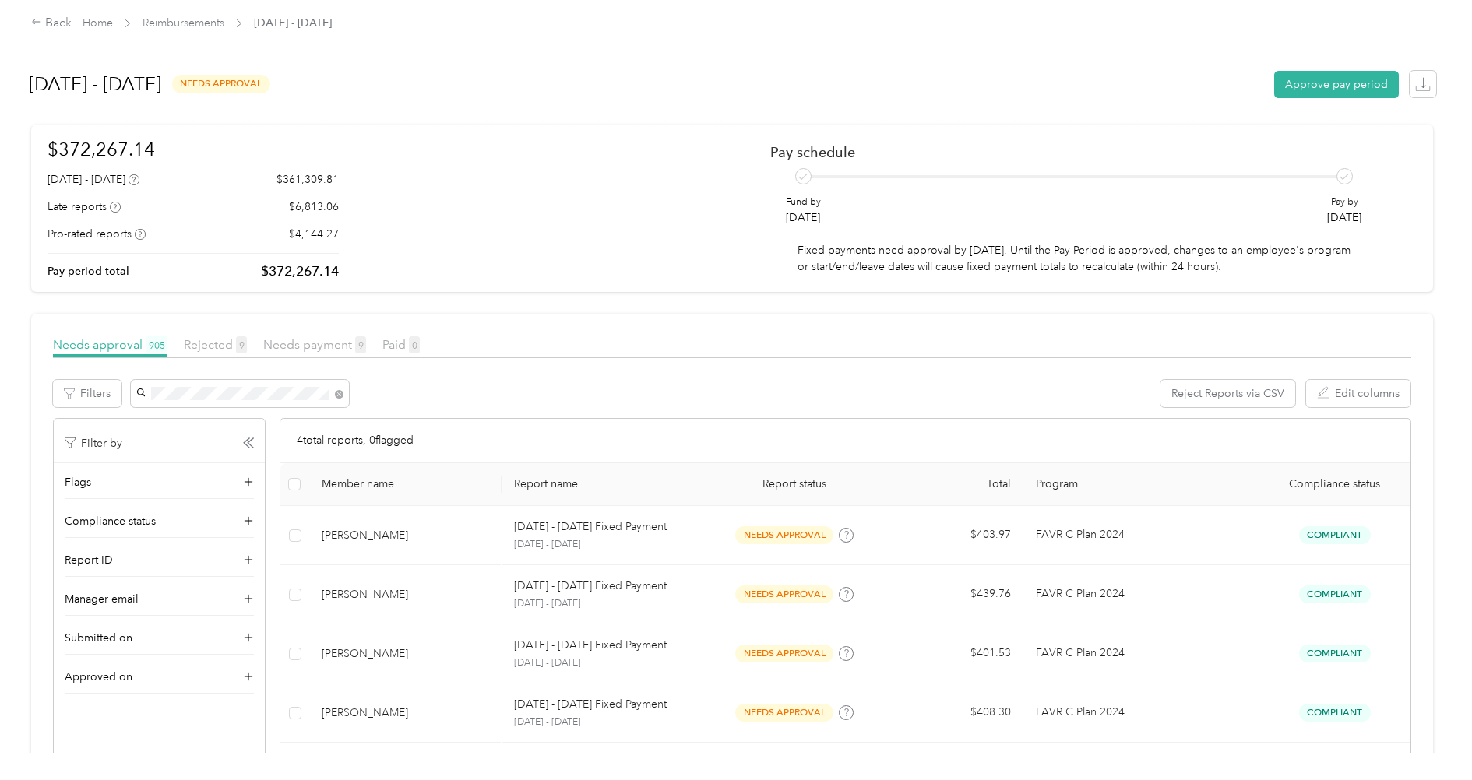
click at [282, 414] on div "[PERSON_NAME]" at bounding box center [239, 421] width 196 height 16
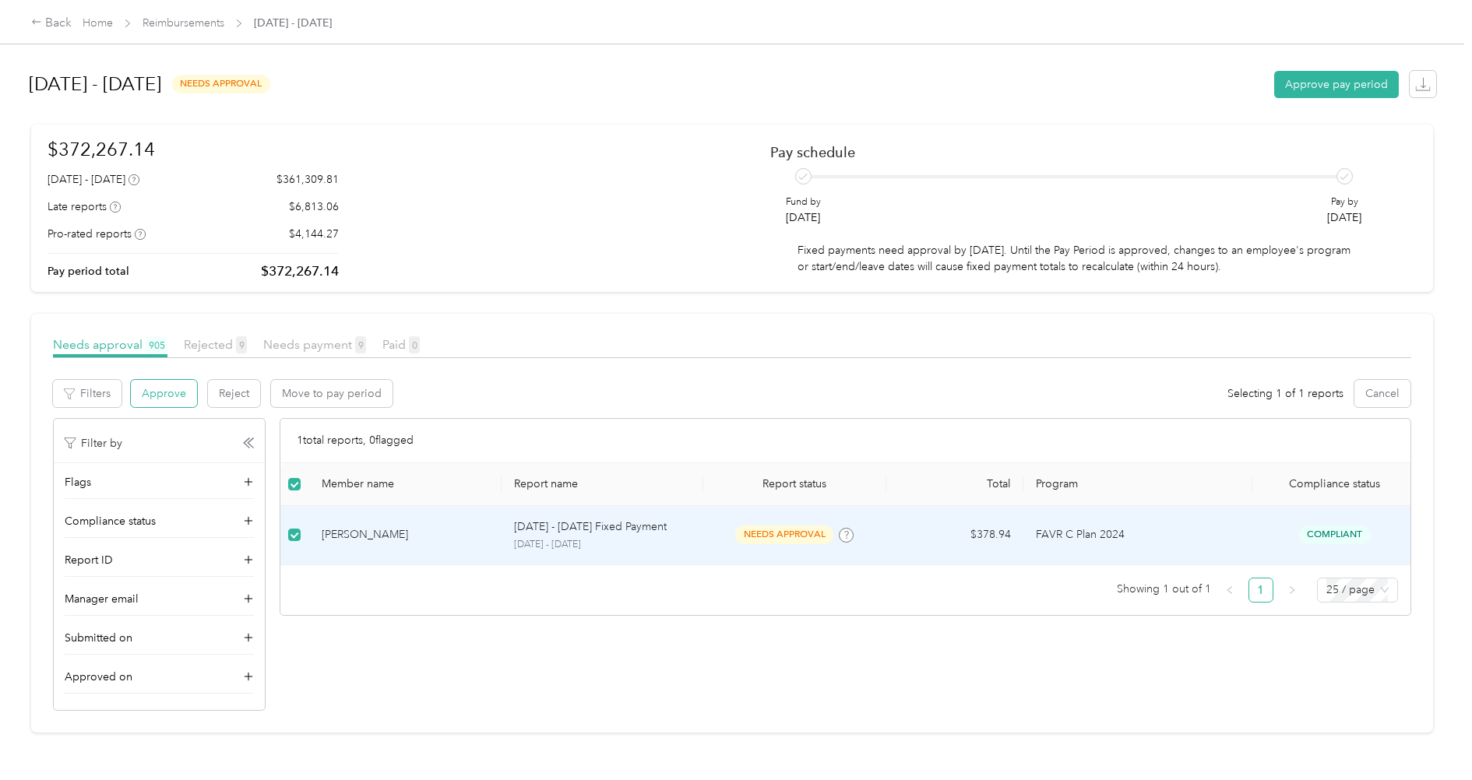
click at [143, 393] on button "Approve" at bounding box center [164, 393] width 66 height 27
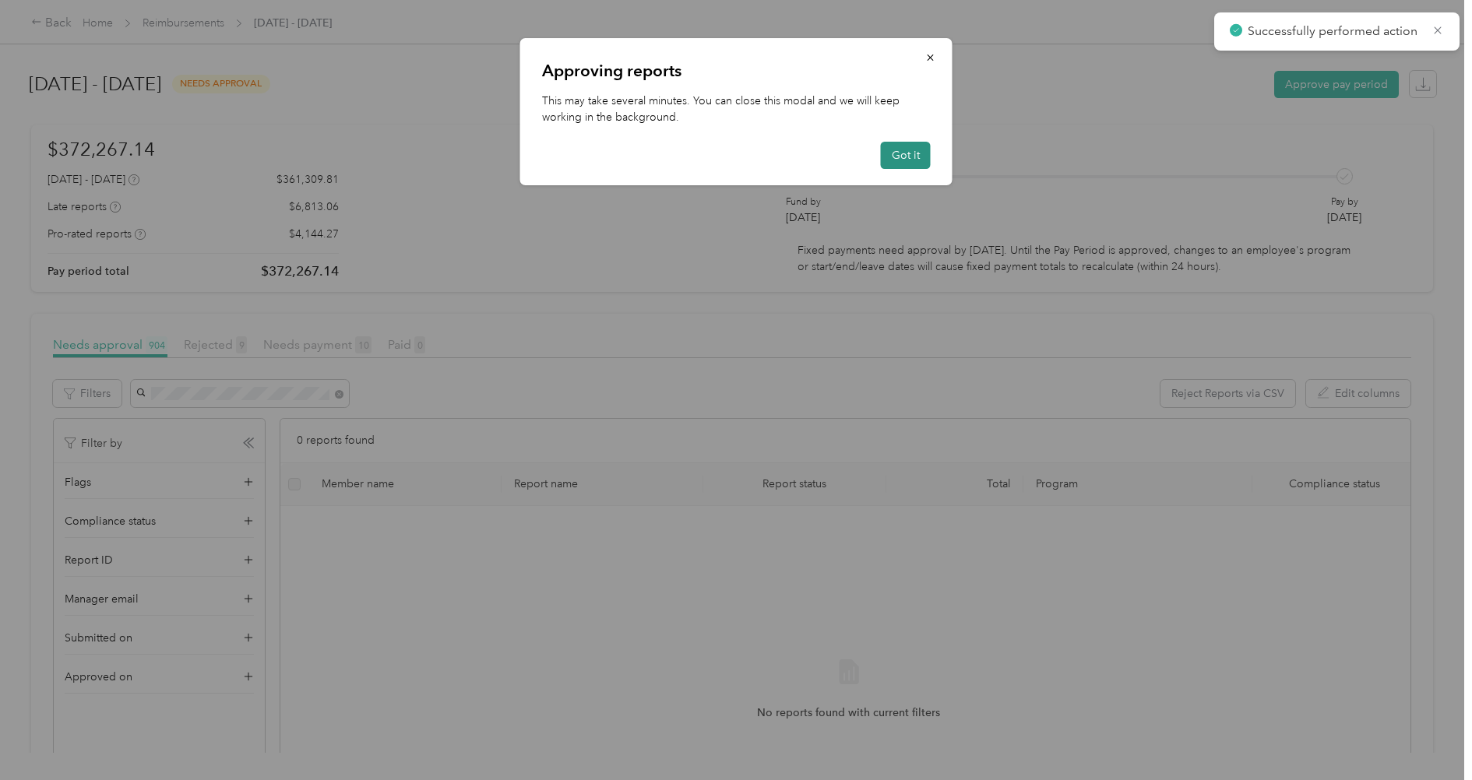
click at [887, 154] on button "Got it" at bounding box center [906, 155] width 50 height 27
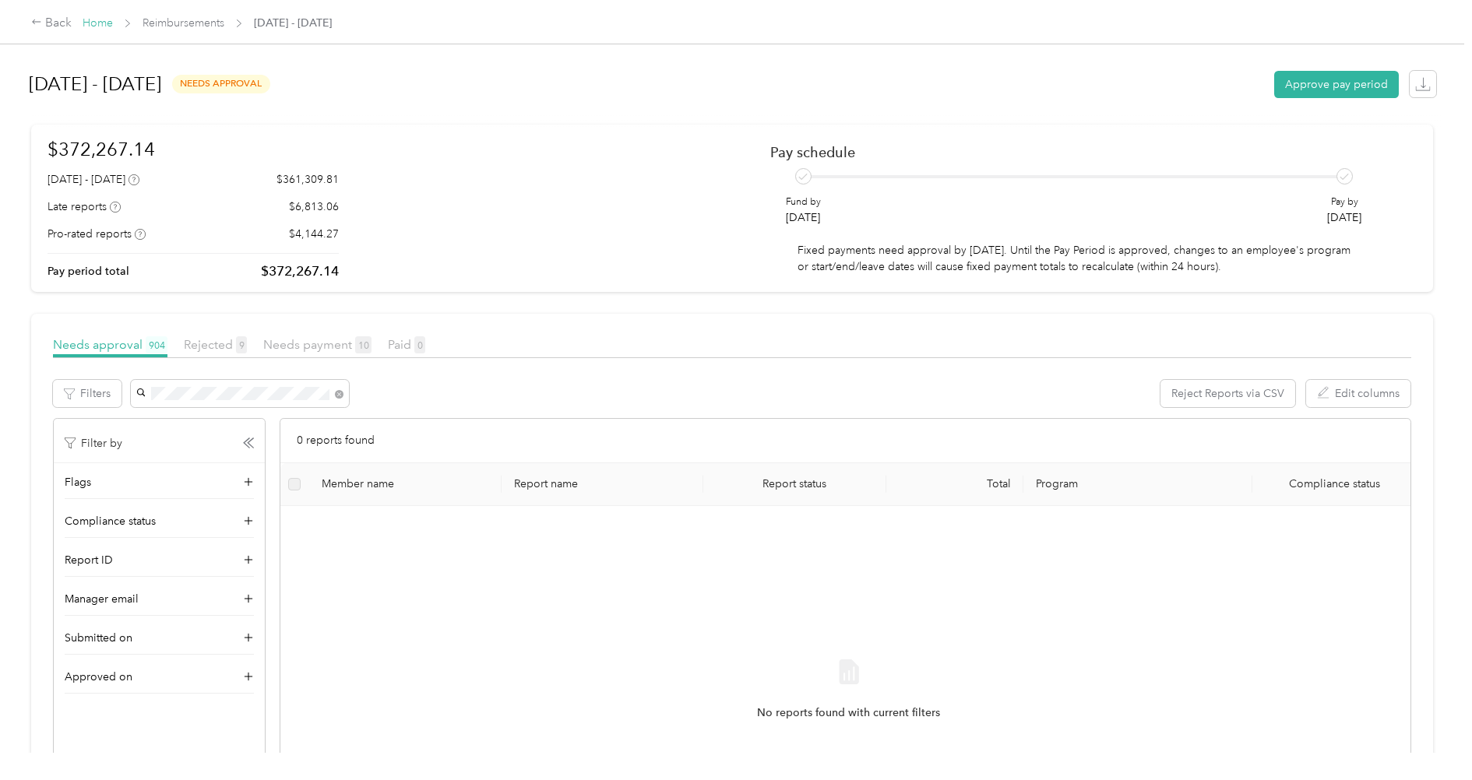
click at [100, 21] on link "Home" at bounding box center [98, 22] width 30 height 13
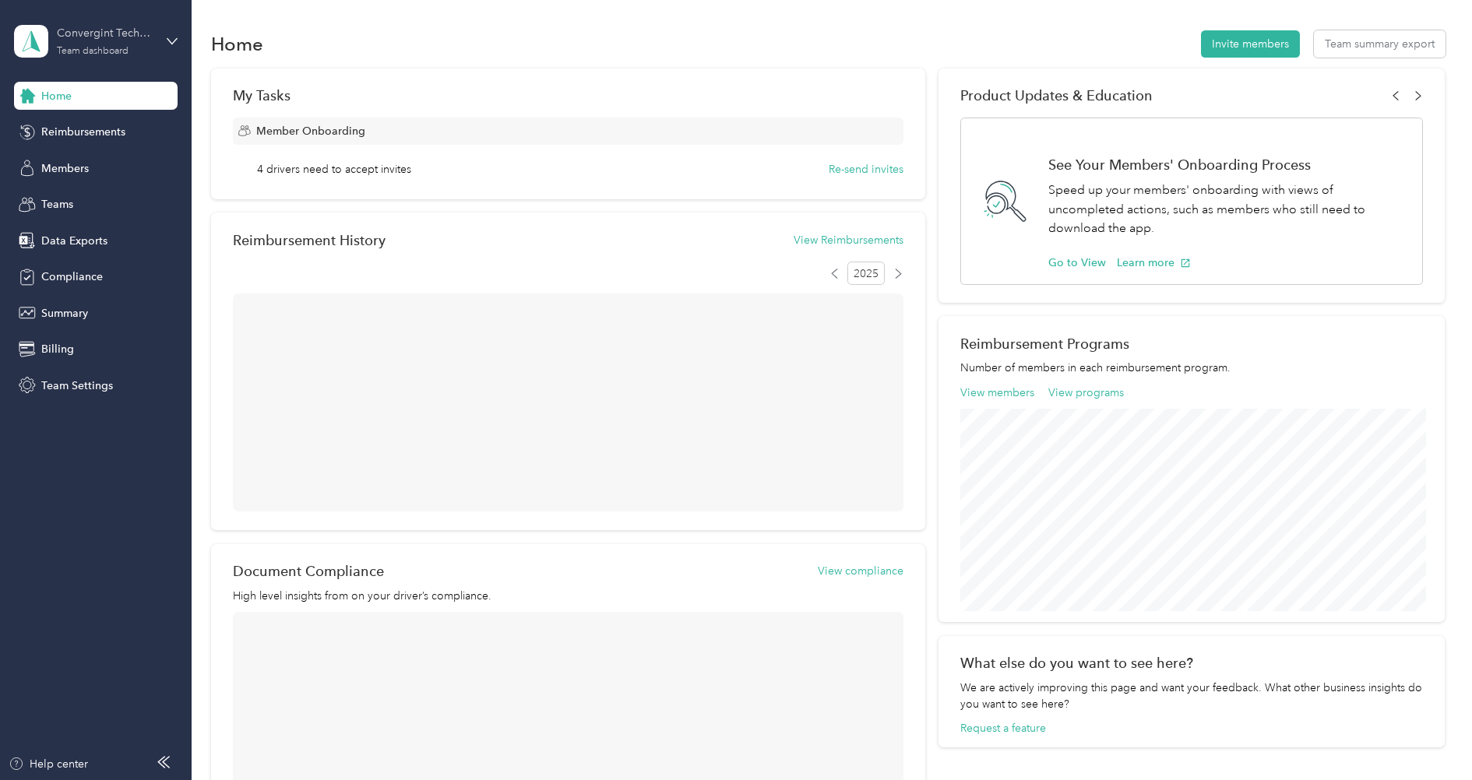
click at [98, 44] on div "Convergint Technologies Team dashboard" at bounding box center [105, 40] width 97 height 31
click at [82, 199] on div "Log out" at bounding box center [58, 199] width 60 height 16
